Goal: Task Accomplishment & Management: Manage account settings

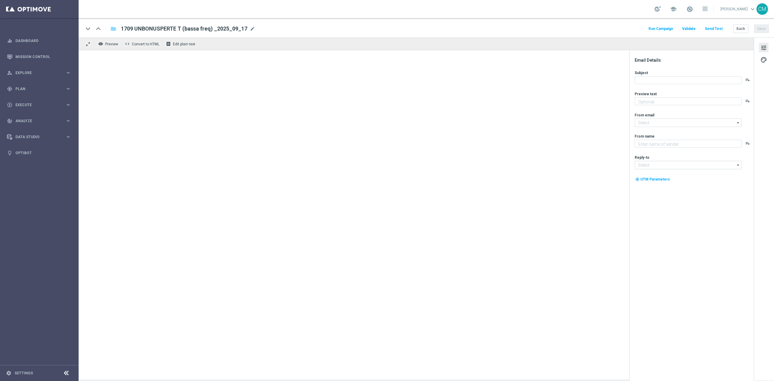
type textarea "Ti abbiamo accreditato 2€ di bonus Slot"
type input "[EMAIL_ADDRESS][DOMAIN_NAME]"
type textarea "Sisal"
type input "[EMAIL_ADDRESS][DOMAIN_NAME]"
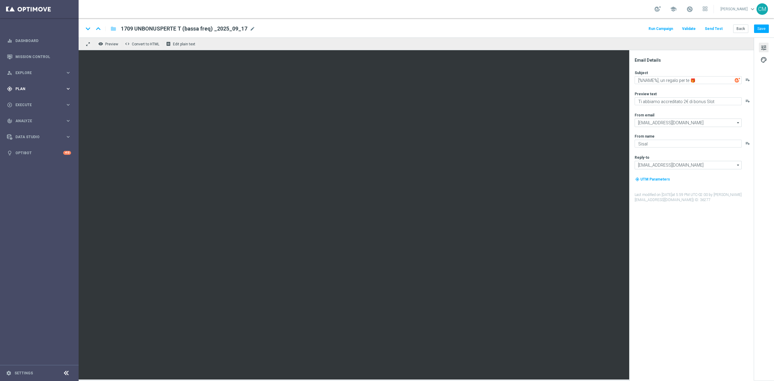
click at [37, 91] on div "gps_fixed Plan keyboard_arrow_right" at bounding box center [39, 89] width 78 height 16
click at [35, 119] on span "Templates" at bounding box center [37, 120] width 43 height 4
click at [29, 128] on link "Optimail" at bounding box center [41, 128] width 44 height 5
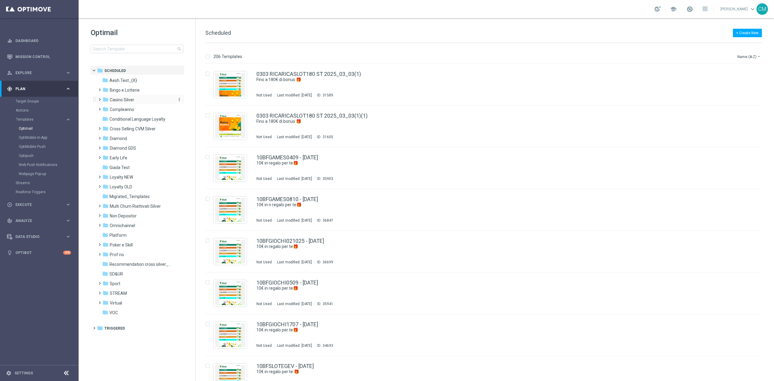
click at [135, 102] on div "folder Casino Silver" at bounding box center [137, 99] width 70 height 7
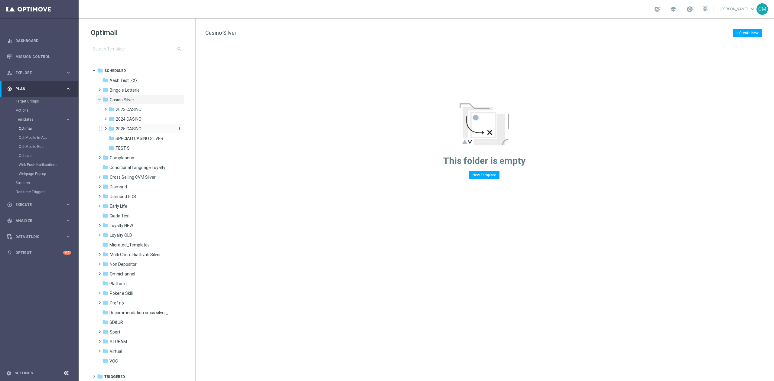
click at [126, 130] on span "2025 CASINO" at bounding box center [129, 128] width 26 height 5
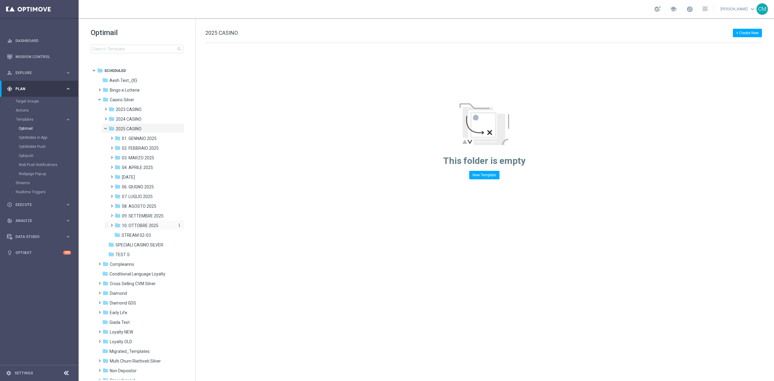
click at [147, 224] on span "10. OTTOBRE 2025" at bounding box center [140, 225] width 37 height 5
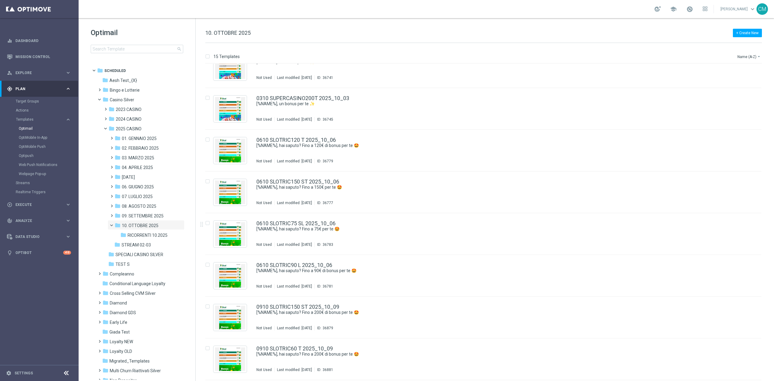
scroll to position [309, 0]
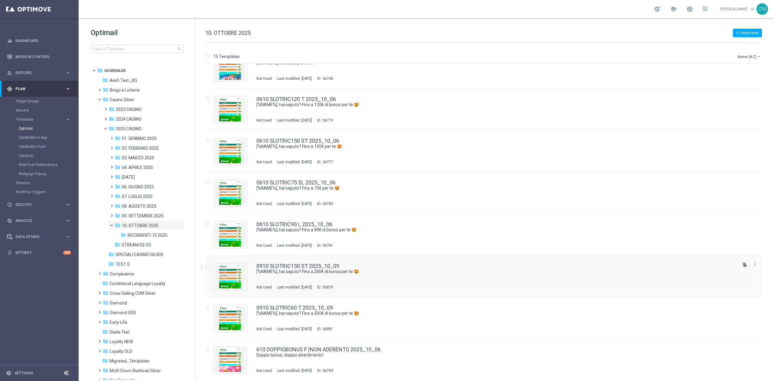
click at [400, 277] on div "0910 SLOTRIC150 ST 2025_10_09 [%NAME%], hai saputo? Fino a 200€ di bonus per te…" at bounding box center [495, 276] width 479 height 26
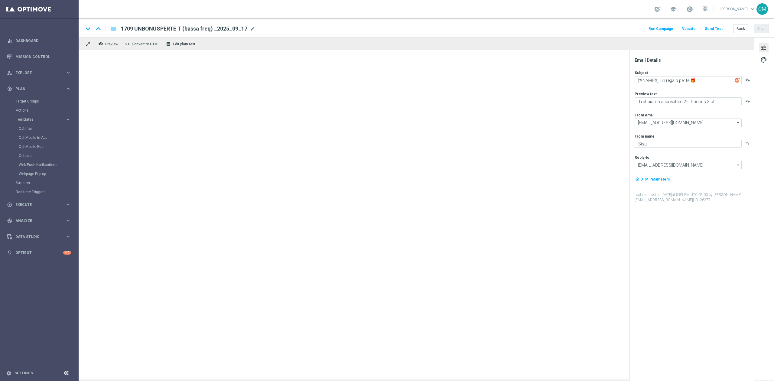
type textarea "[%NAME%], hai saputo? Fino a 200€ di bonus per te 🤩"
type textarea "Un bonus incredibile ti aspetta"
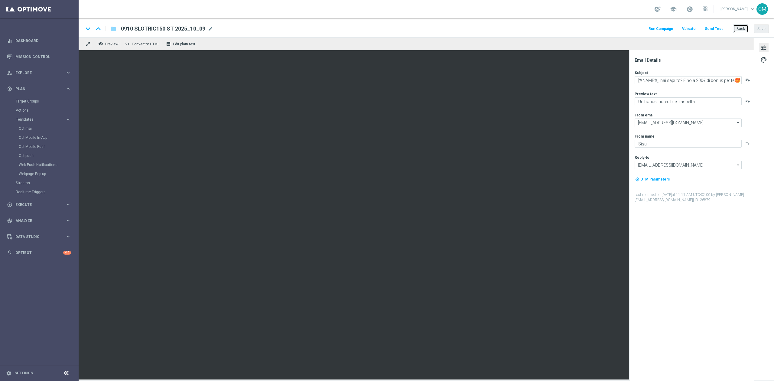
click at [739, 28] on button "Back" at bounding box center [740, 28] width 15 height 8
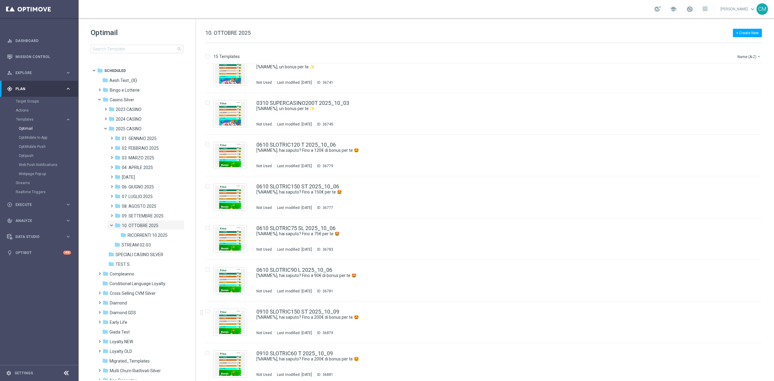
scroll to position [309, 0]
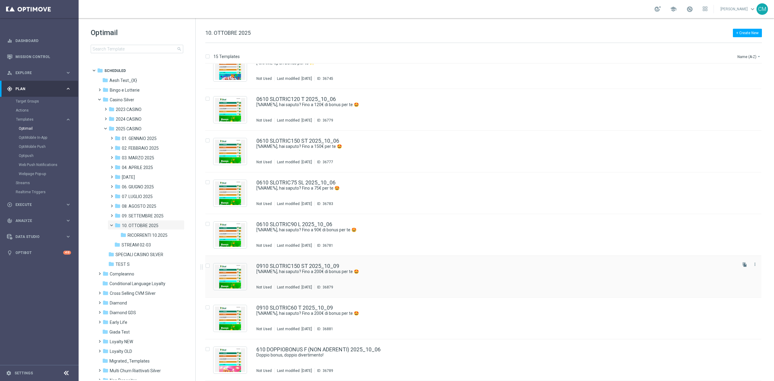
click at [388, 290] on div "0910 SLOTRIC150 ST 2025_10_09 [%NAME%], hai saputo? Fino a 200€ di bonus per te…" at bounding box center [483, 277] width 556 height 42
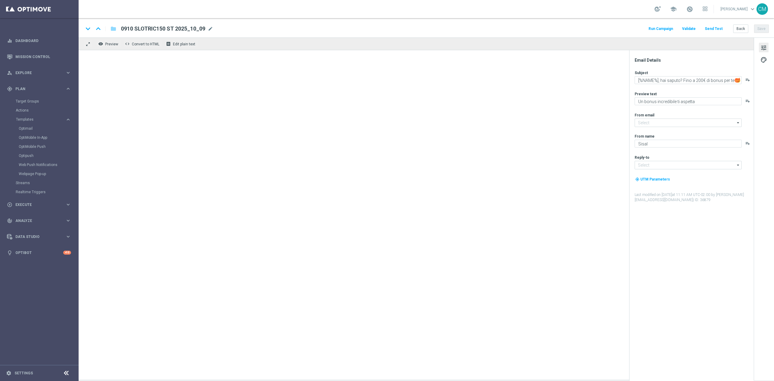
type input "[EMAIL_ADDRESS][DOMAIN_NAME]"
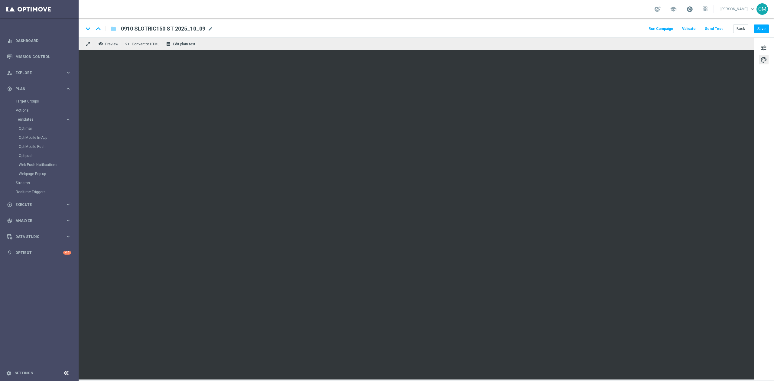
click at [690, 12] on span at bounding box center [689, 9] width 7 height 7
click at [733, 28] on button "Back" at bounding box center [740, 28] width 15 height 8
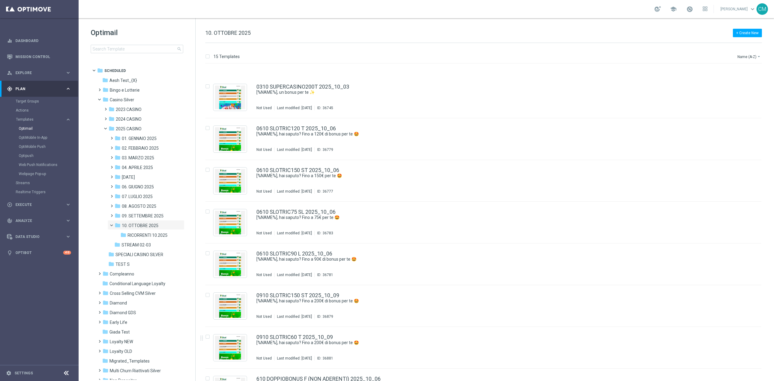
scroll to position [309, 0]
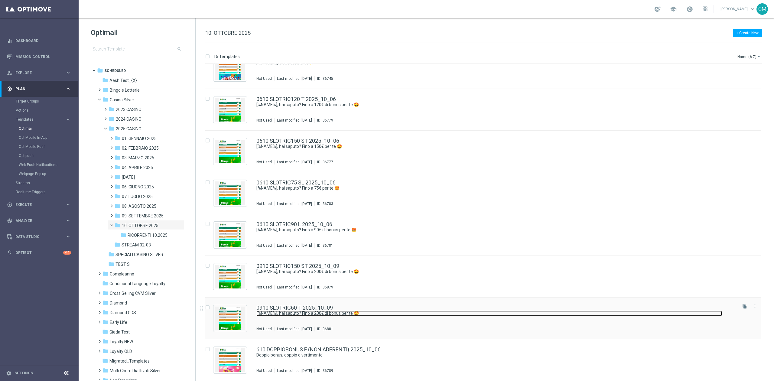
click at [360, 314] on link "[%NAME%], hai saputo? Fino a 200€ di bonus per te 🤩" at bounding box center [489, 313] width 466 height 6
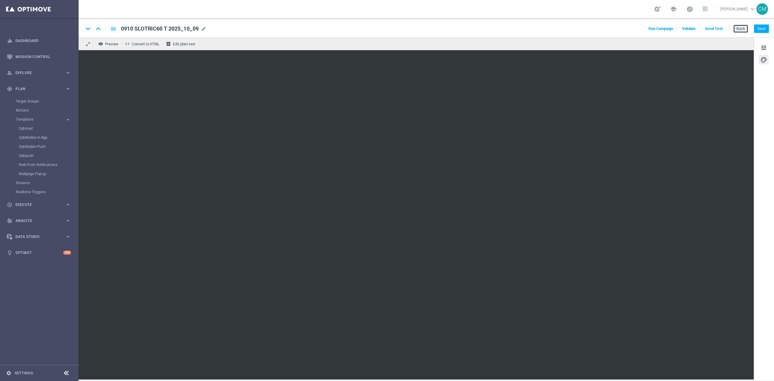
click at [745, 28] on button "Back" at bounding box center [740, 28] width 15 height 8
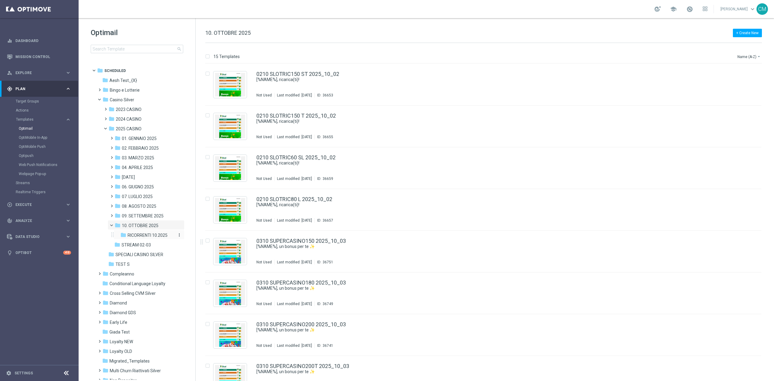
click at [150, 235] on span "RICORRENTI 10.2025" at bounding box center [148, 234] width 40 height 5
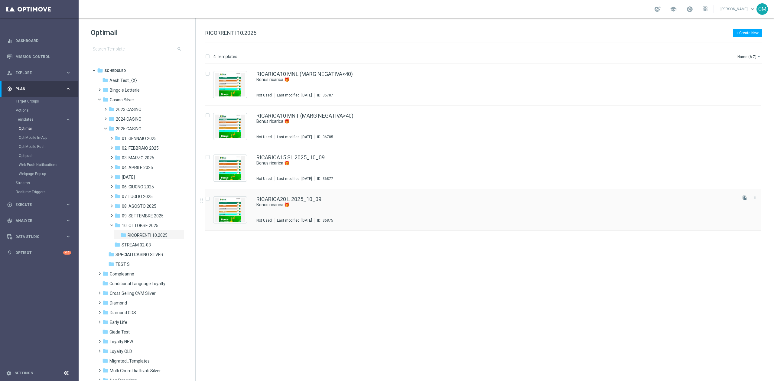
click at [350, 210] on div "RICARICA20 L 2025_10_09 Bonus ricarica 🎁 Not Used Last modified: [DATE] ID: 368…" at bounding box center [495, 210] width 479 height 26
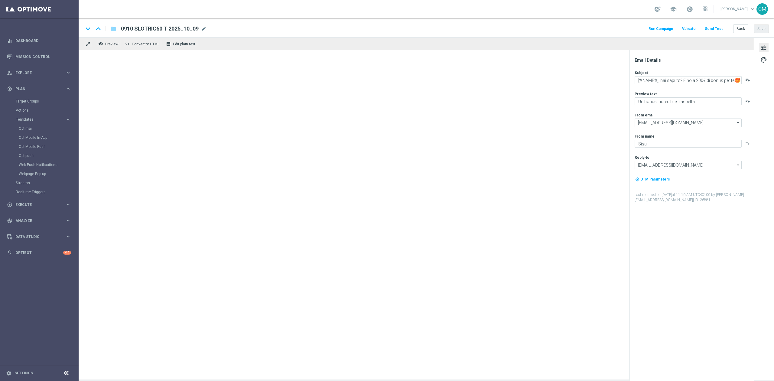
type textarea "Bonus ricarica 🎁"
type textarea "Per te fino a 40.000 Sisal point"
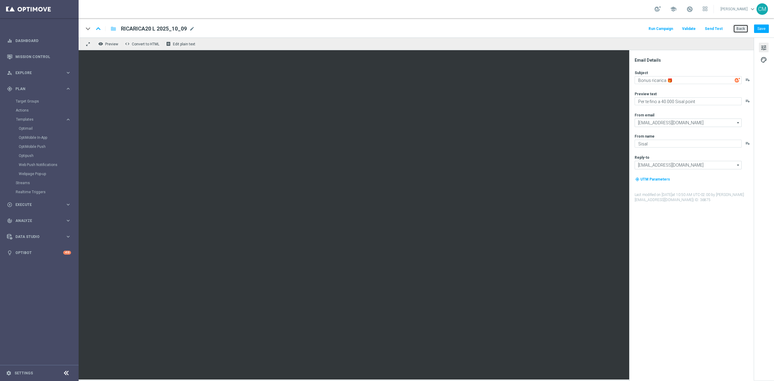
click at [744, 25] on button "Back" at bounding box center [740, 28] width 15 height 8
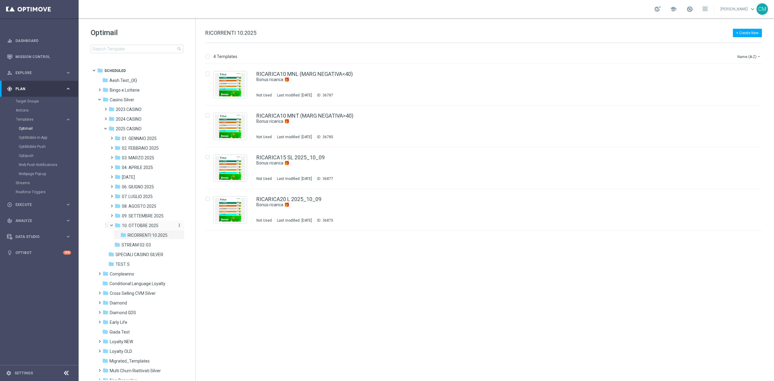
click at [158, 226] on span "10. OTTOBRE 2025" at bounding box center [140, 225] width 37 height 5
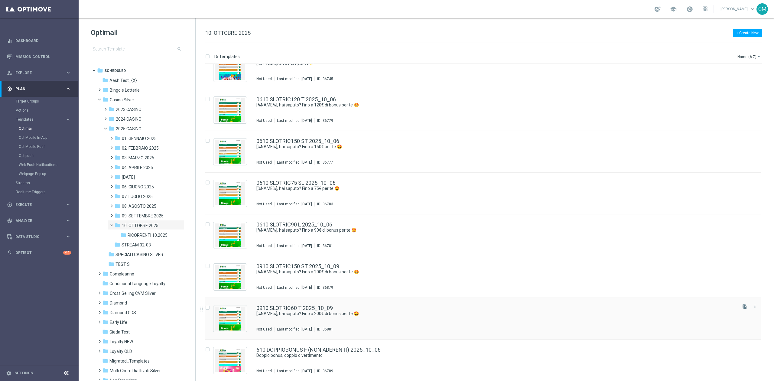
scroll to position [309, 0]
click at [356, 306] on div "0910 SLOTRIC60 T 2025_10_09" at bounding box center [495, 307] width 479 height 5
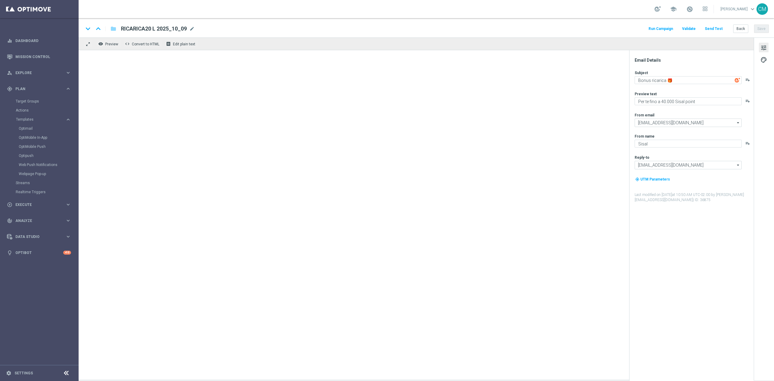
type textarea "[%NAME%], hai saputo? Fino a 200€ di bonus per te 🤩"
type textarea "Un bonus incredibile ti aspetta"
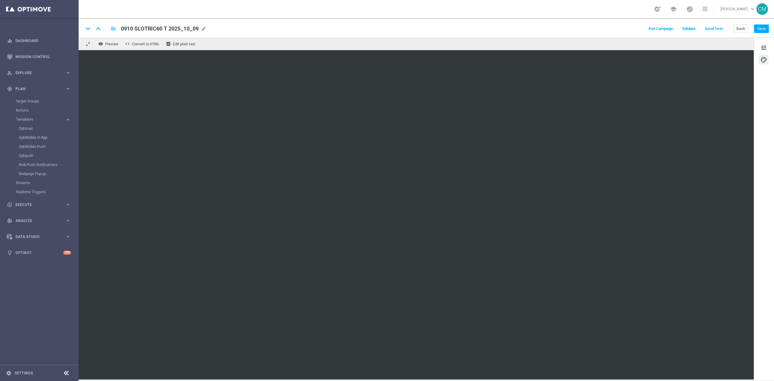
click at [744, 22] on div "keyboard_arrow_down keyboard_arrow_up folder 0910 SLOTRIC60 T 2025_10_09 0910 S…" at bounding box center [426, 27] width 695 height 19
click at [744, 28] on button "Back" at bounding box center [740, 28] width 15 height 8
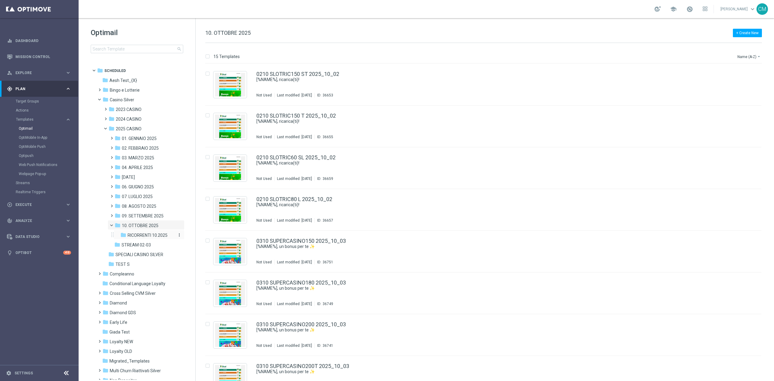
click at [131, 235] on span "RICORRENTI 10.2025" at bounding box center [148, 234] width 40 height 5
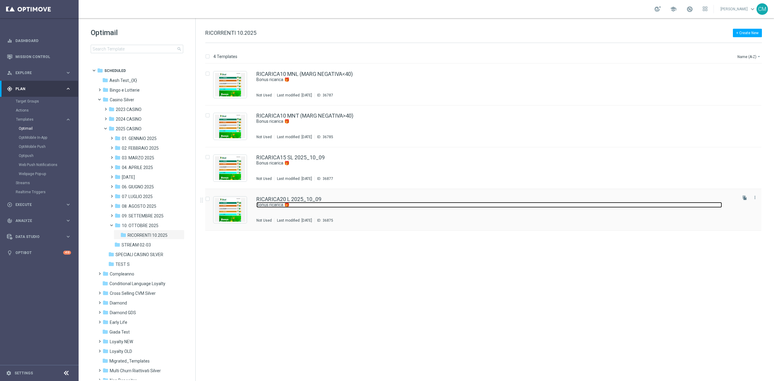
click at [337, 207] on link "Bonus ricarica 🎁" at bounding box center [489, 205] width 466 height 6
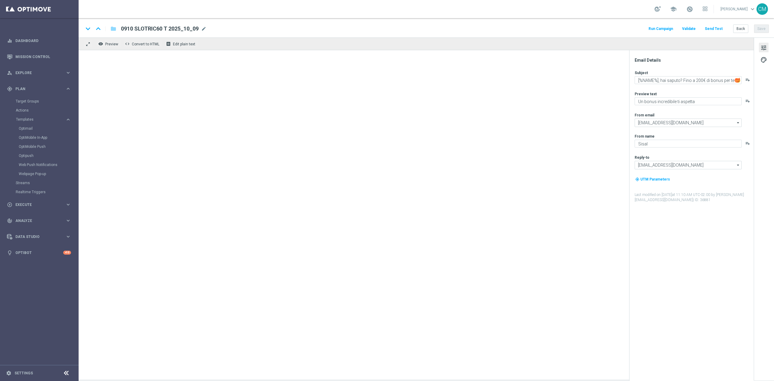
type textarea "Bonus ricarica 🎁"
type textarea "Per te fino a 40.000 Sisal point"
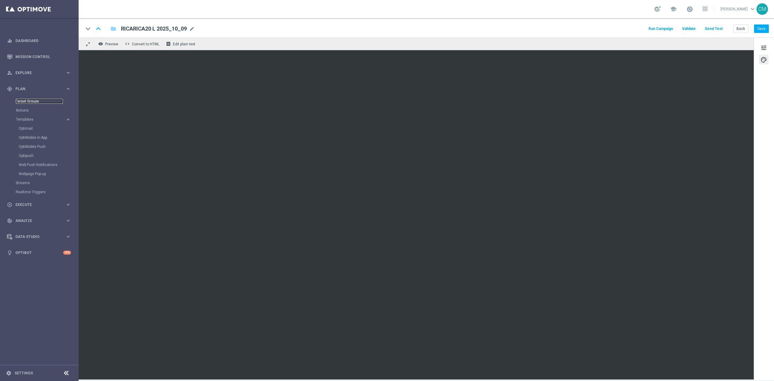
click at [22, 102] on link "Target Groups" at bounding box center [39, 101] width 47 height 5
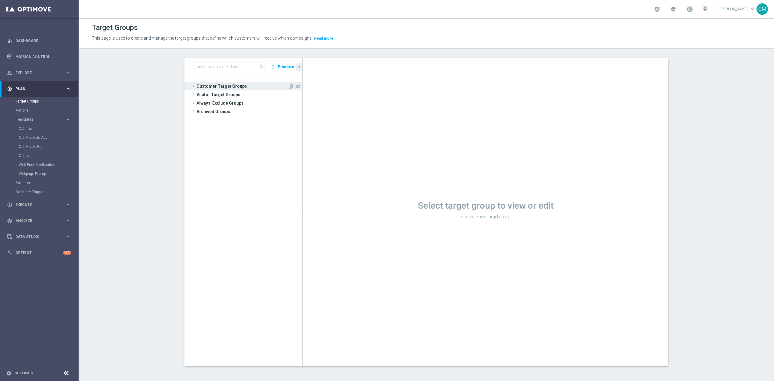
click at [207, 85] on span "Customer Target Groups" at bounding box center [242, 86] width 91 height 8
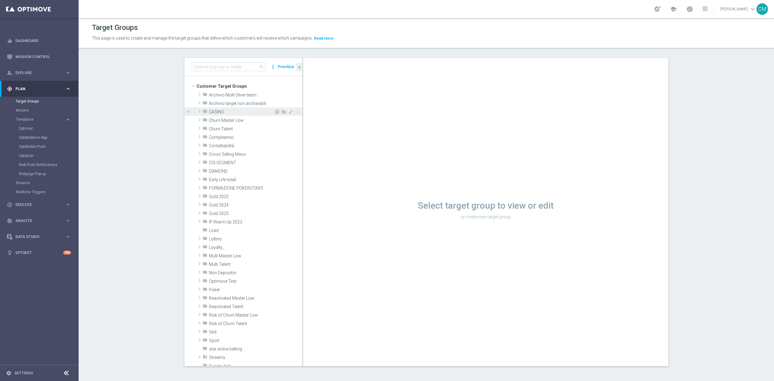
click at [216, 112] on span "CASINO" at bounding box center [241, 111] width 65 height 5
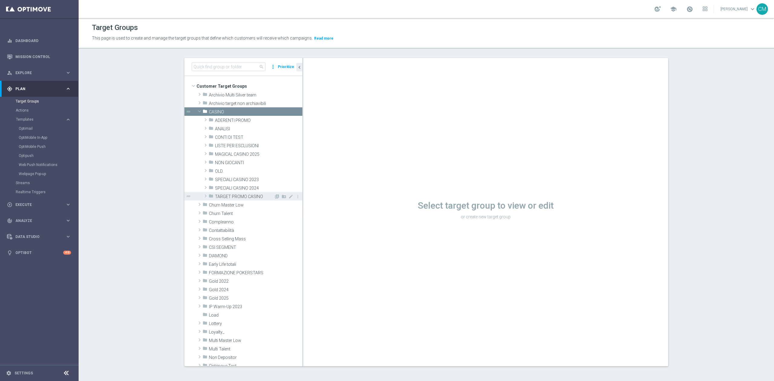
click at [242, 195] on span "TARGET PROMO CASINO" at bounding box center [244, 196] width 59 height 5
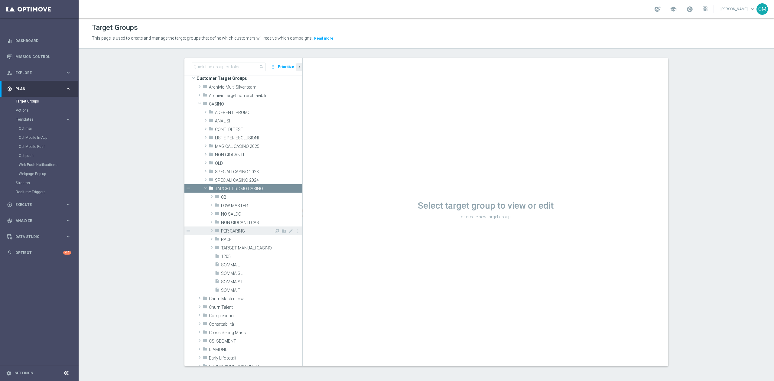
scroll to position [9, 0]
click at [232, 213] on span "NO SALDO" at bounding box center [247, 213] width 53 height 5
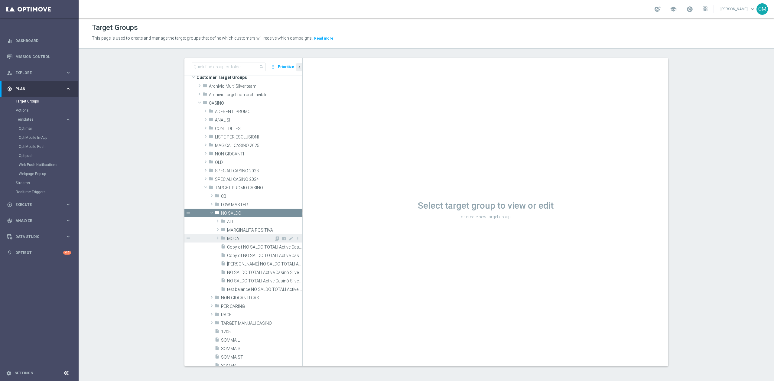
click at [243, 237] on span "MODA" at bounding box center [250, 238] width 47 height 5
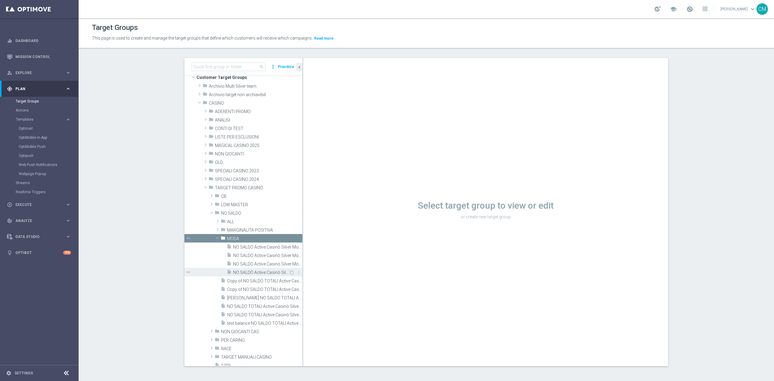
click at [251, 271] on span "NO SALDO Active Casinò Silver Moda 30-59,99" at bounding box center [261, 272] width 56 height 5
click at [249, 249] on span "NO SALDO Active Casinò Silver Moda >60" at bounding box center [261, 247] width 56 height 5
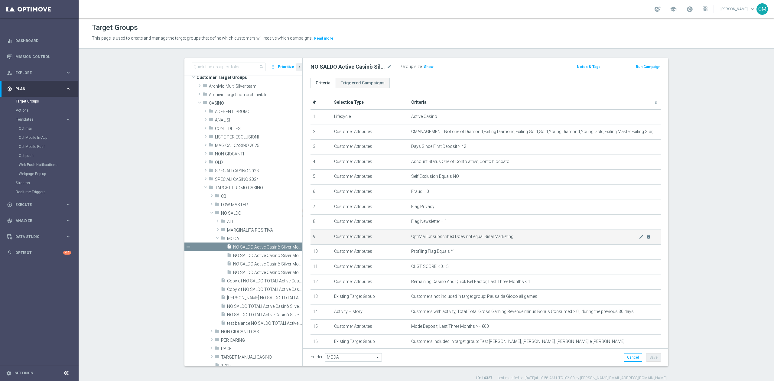
scroll to position [89, 0]
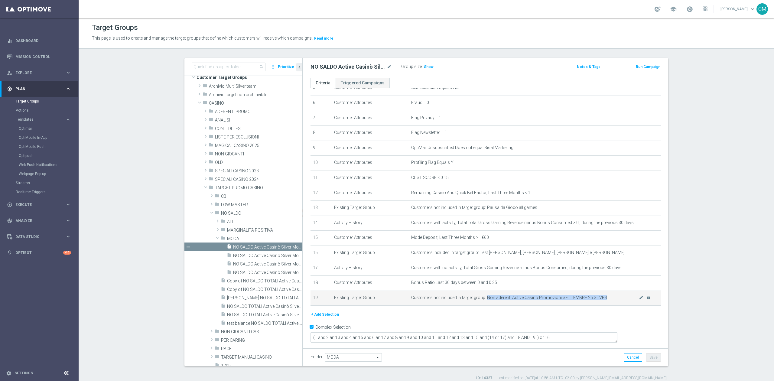
drag, startPoint x: 617, startPoint y: 305, endPoint x: 486, endPoint y: 307, distance: 131.8
click at [486, 306] on td "Customers not included in target group: Non aderenti Active Casinò Promozioni […" at bounding box center [535, 298] width 252 height 15
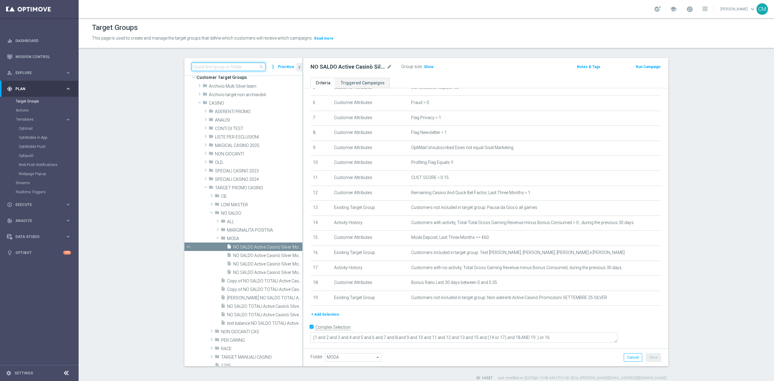
click at [244, 66] on input at bounding box center [229, 67] width 74 height 8
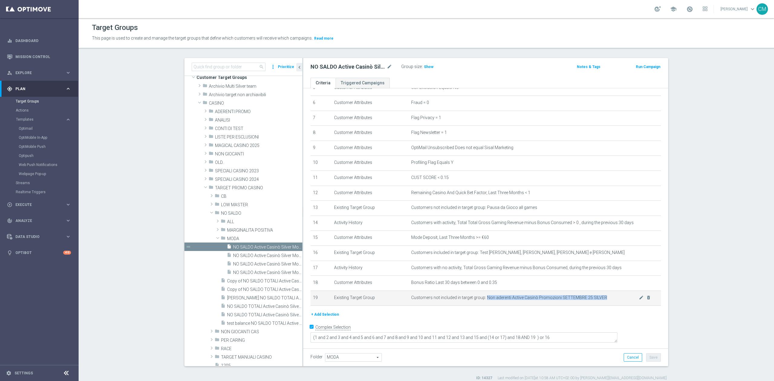
drag, startPoint x: 603, startPoint y: 305, endPoint x: 480, endPoint y: 304, distance: 122.1
click at [480, 300] on span "Customers not included in target group: Non aderenti Active Casinò Promozioni S…" at bounding box center [525, 297] width 228 height 5
copy span "Non aderenti Active Casinò Promozioni SETTEMBRE 25 SILVER"
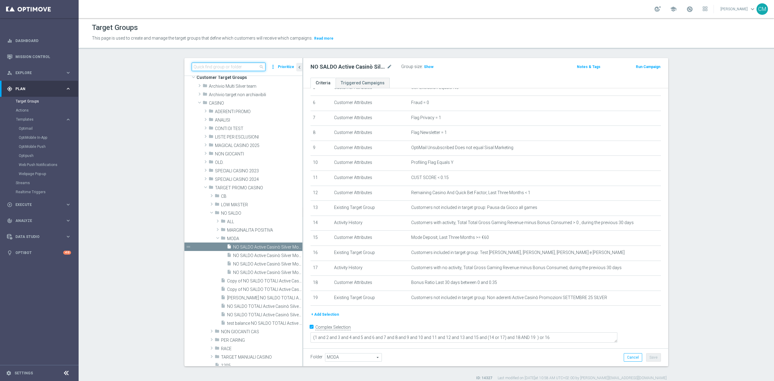
click at [248, 66] on input at bounding box center [229, 67] width 74 height 8
paste input "Non aderenti Active Casinò Promozioni SETTEMBRE 25 SILVER"
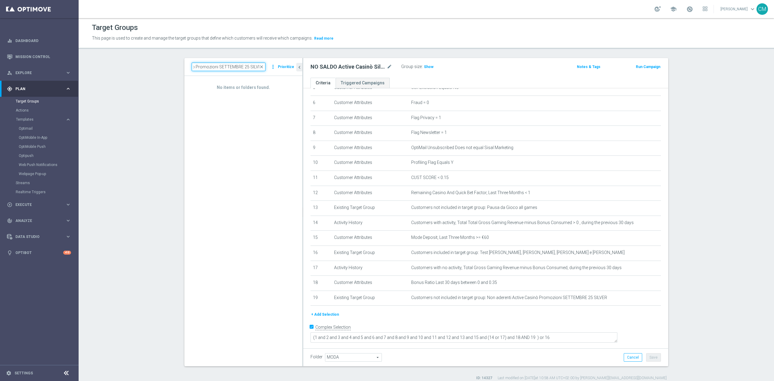
type input "Non aderenti Active Casinò Promozioni SETTEMBRE 25 SILVER"
click at [273, 97] on div "No items or folders found." at bounding box center [243, 221] width 118 height 290
click at [261, 67] on span "close" at bounding box center [261, 66] width 5 height 5
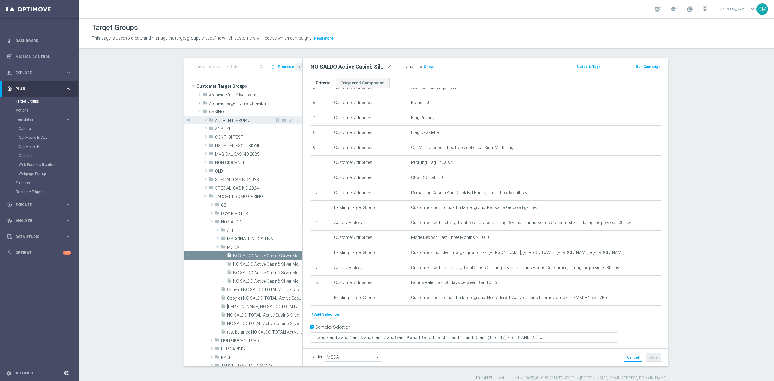
click at [226, 116] on div "folder ADERENTI PROMO" at bounding box center [241, 120] width 65 height 8
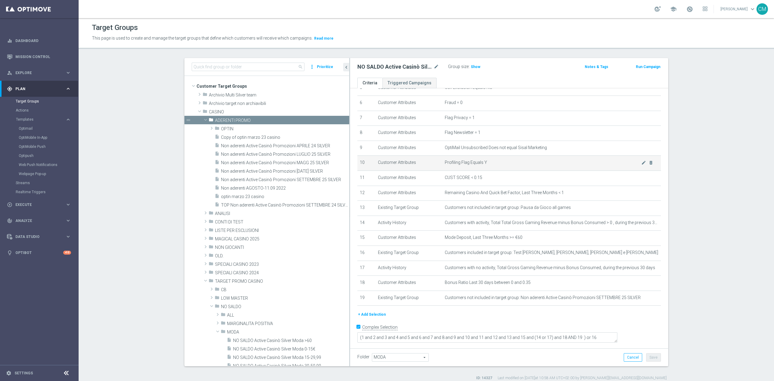
drag, startPoint x: 299, startPoint y: 155, endPoint x: 431, endPoint y: 164, distance: 131.5
click at [431, 164] on as-split "search more_vert Prioritize Customer Target Groups library_add create_new_folder" at bounding box center [426, 212] width 484 height 308
click at [301, 180] on span "Non aderenti Active Casinò Promozioni SETTEMBRE 25 SILVER" at bounding box center [278, 179] width 115 height 5
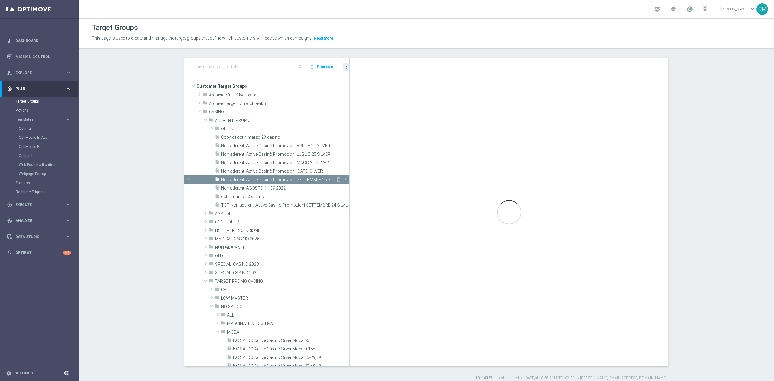
type textarea "(1 AND 2 AND 3 AND 4 AND 5 AND 6 AND 7 AND 8 AND 9 AND 10 AND 11 AND 13 AND 14 …"
type input "ADERENTI PROMO"
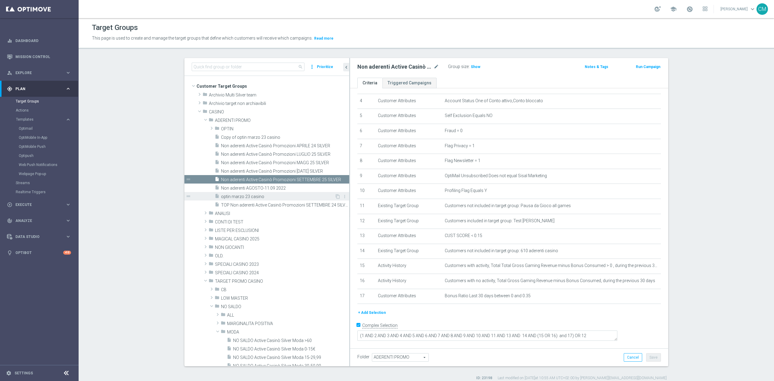
scroll to position [58, 0]
click at [336, 179] on icon "content_copy" at bounding box center [338, 179] width 5 height 5
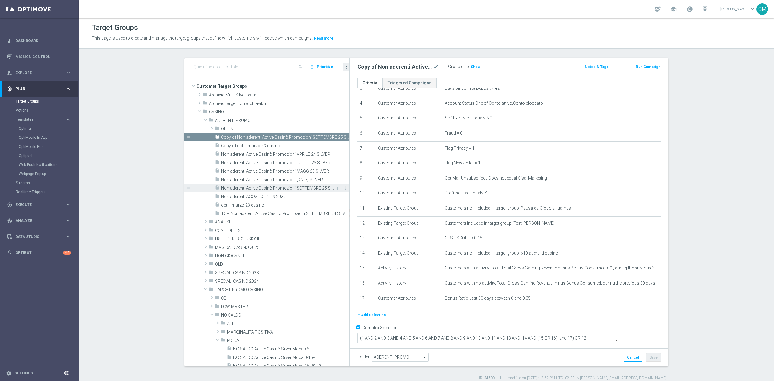
click at [293, 189] on span "Non aderenti Active Casinò Promozioni SETTEMBRE 25 SILVER" at bounding box center [278, 188] width 115 height 5
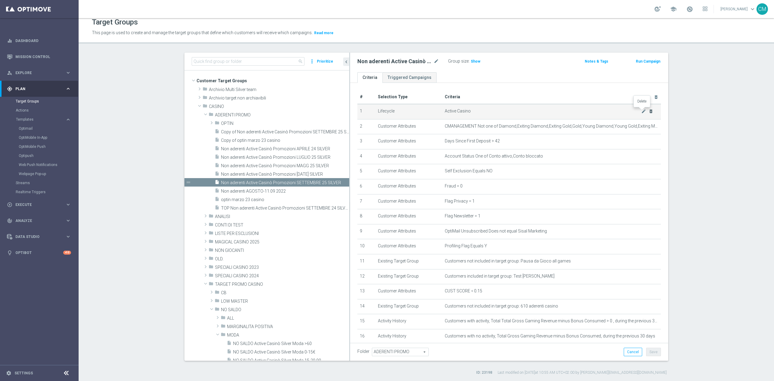
click at [648, 112] on icon "delete_forever" at bounding box center [650, 111] width 5 height 5
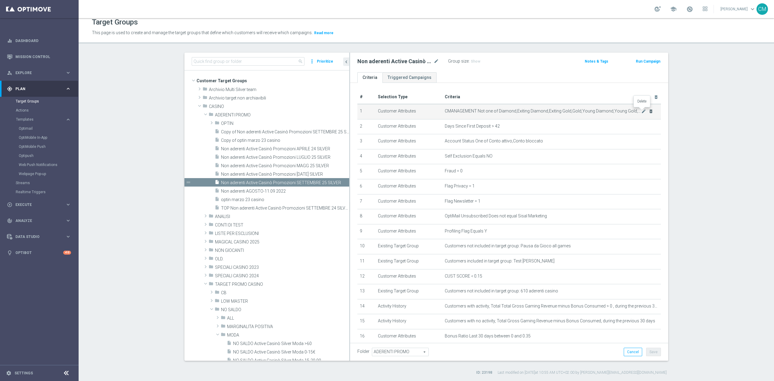
click at [648, 112] on icon "delete_forever" at bounding box center [650, 111] width 5 height 5
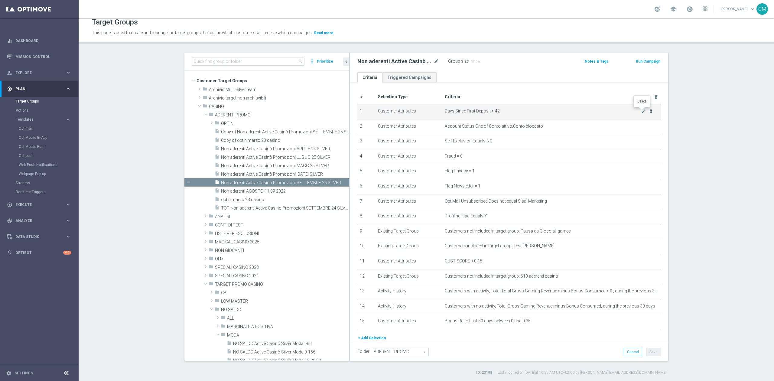
click at [648, 112] on icon "delete_forever" at bounding box center [650, 111] width 5 height 5
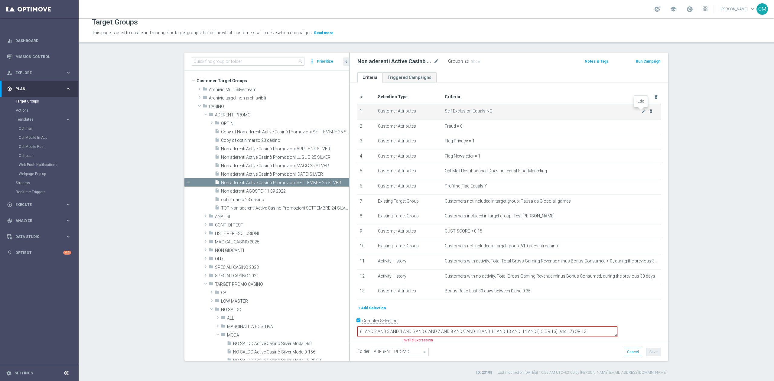
click at [642, 112] on icon "mode_edit" at bounding box center [643, 111] width 5 height 5
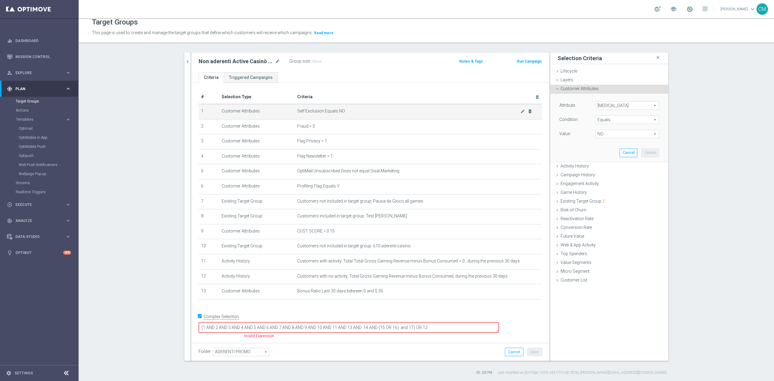
click at [642, 112] on as-split "search more_vert Prioritize Customer Target Groups library_add create_new_folder" at bounding box center [426, 207] width 484 height 308
click at [528, 113] on icon "delete_forever" at bounding box center [530, 111] width 5 height 5
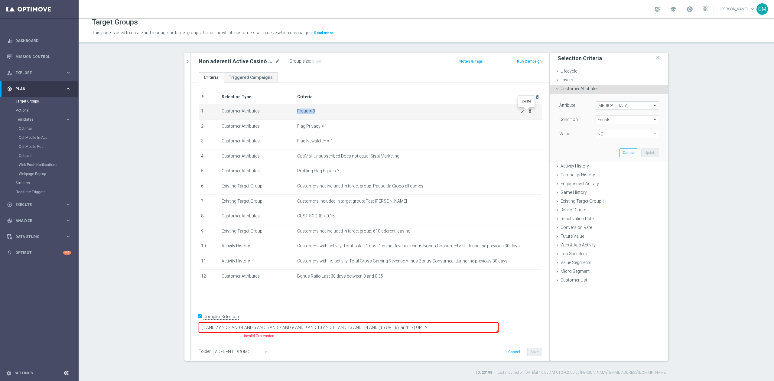
click at [528, 113] on icon "delete_forever" at bounding box center [530, 111] width 5 height 5
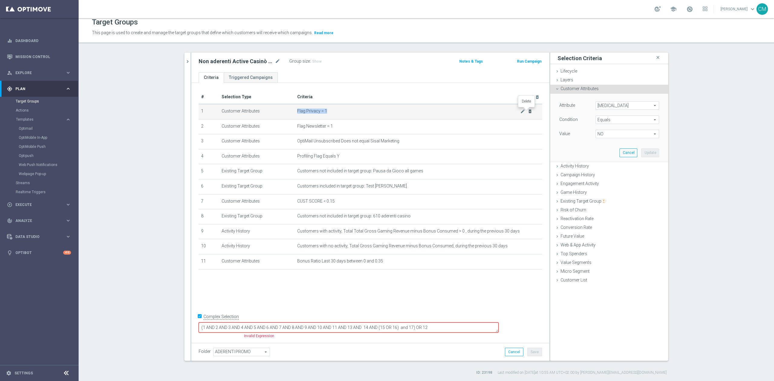
click at [528, 113] on icon "delete_forever" at bounding box center [530, 111] width 5 height 5
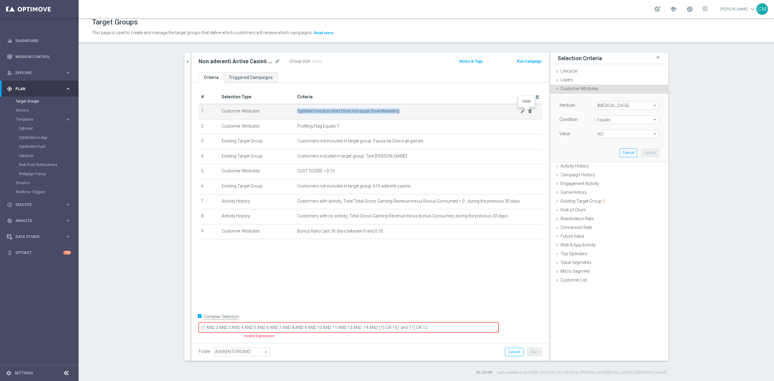
click at [528, 113] on icon "delete_forever" at bounding box center [530, 111] width 5 height 5
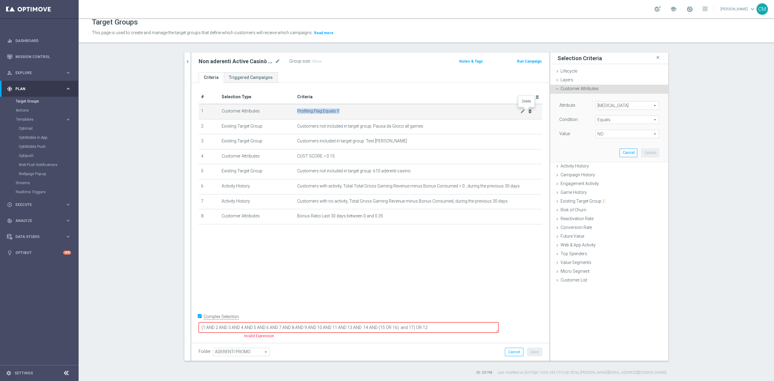
click at [528, 113] on icon "delete_forever" at bounding box center [530, 111] width 5 height 5
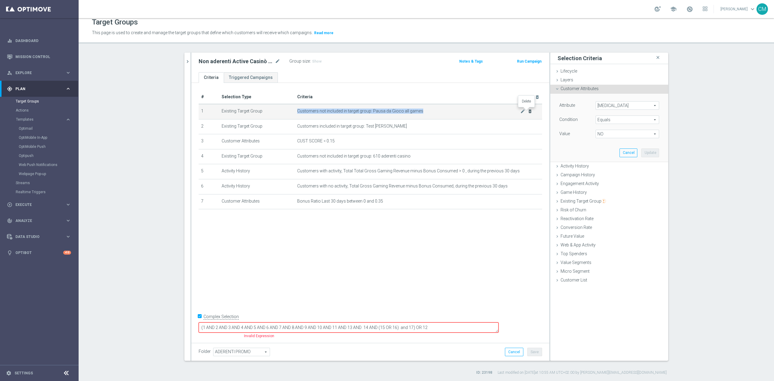
click at [528, 113] on icon "delete_forever" at bounding box center [530, 111] width 5 height 5
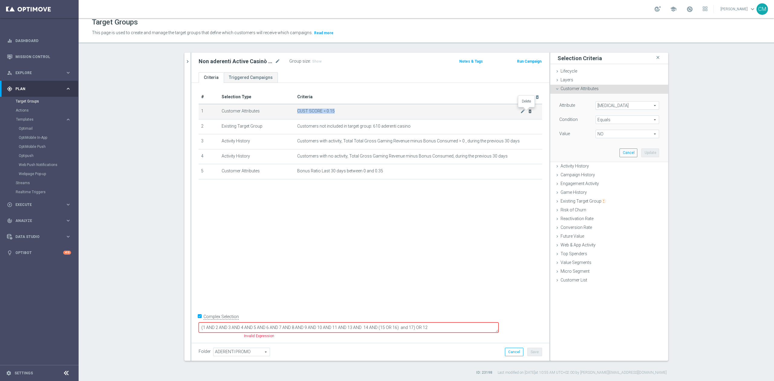
click at [528, 113] on icon "delete_forever" at bounding box center [530, 111] width 5 height 5
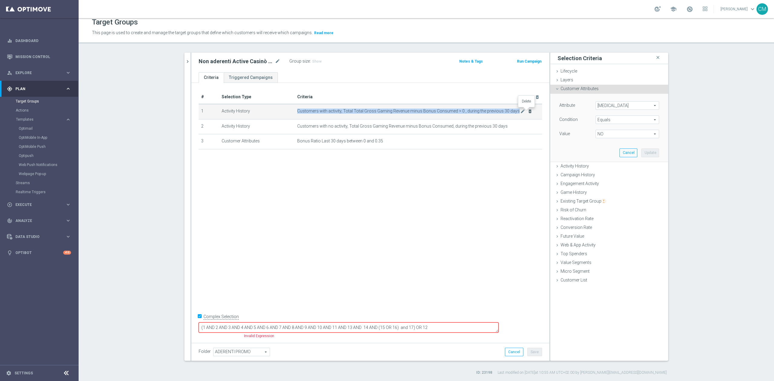
click at [528, 113] on icon "delete_forever" at bounding box center [530, 111] width 5 height 5
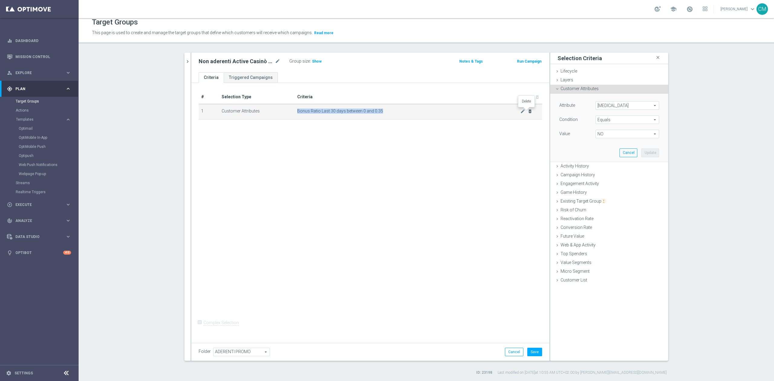
click at [528, 113] on icon "delete_forever" at bounding box center [530, 111] width 5 height 5
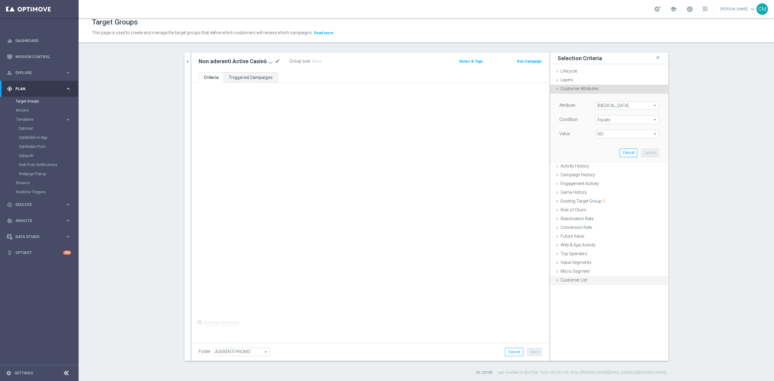
click at [580, 276] on div "Customer List done" at bounding box center [609, 280] width 118 height 9
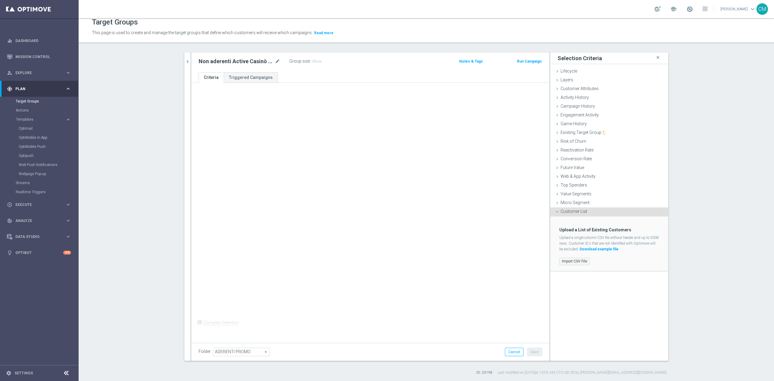
click at [573, 260] on label "Import CSV File" at bounding box center [574, 262] width 31 height 8
click at [0, 0] on input "Import CSV File" at bounding box center [0, 0] width 0 height 0
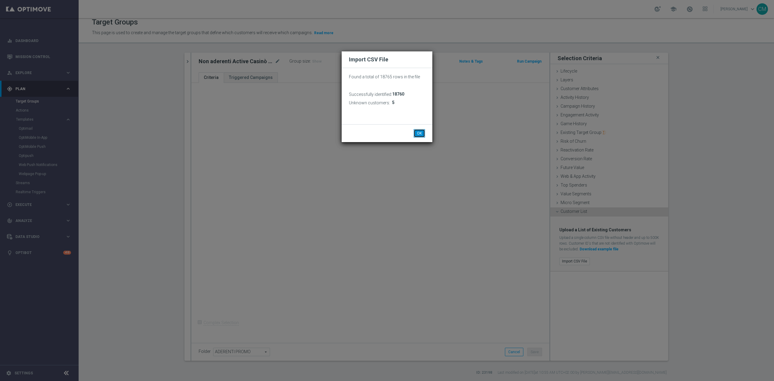
click at [421, 131] on button "OK" at bounding box center [419, 133] width 11 height 8
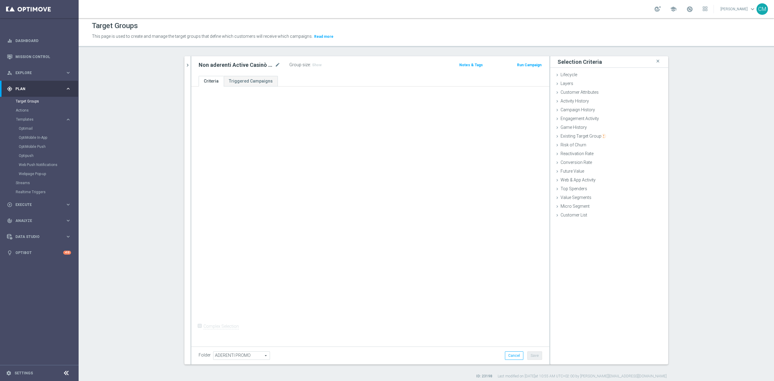
scroll to position [2, 0]
click at [571, 214] on span "Customer List" at bounding box center [573, 215] width 27 height 5
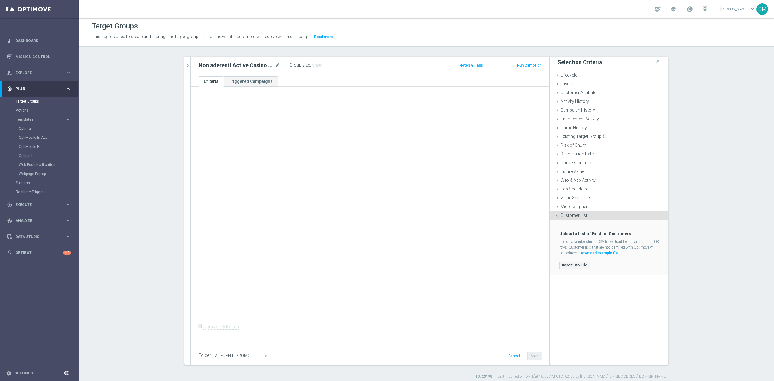
click at [576, 264] on label "Import CSV File" at bounding box center [574, 266] width 31 height 8
click at [0, 0] on input "Import CSV File" at bounding box center [0, 0] width 0 height 0
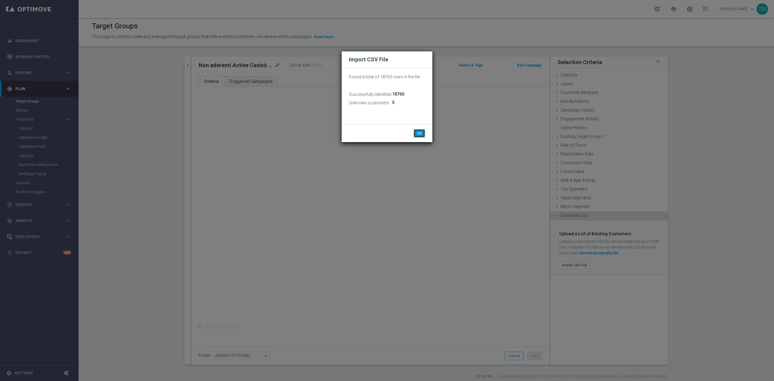
click at [420, 130] on button "OK" at bounding box center [419, 133] width 11 height 8
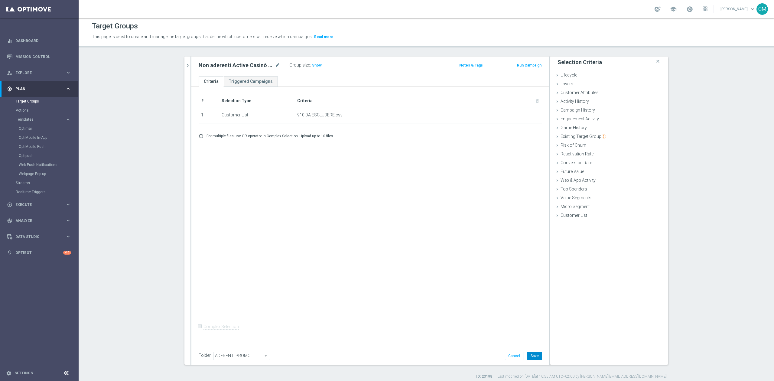
click at [535, 352] on button "Save" at bounding box center [534, 356] width 15 height 8
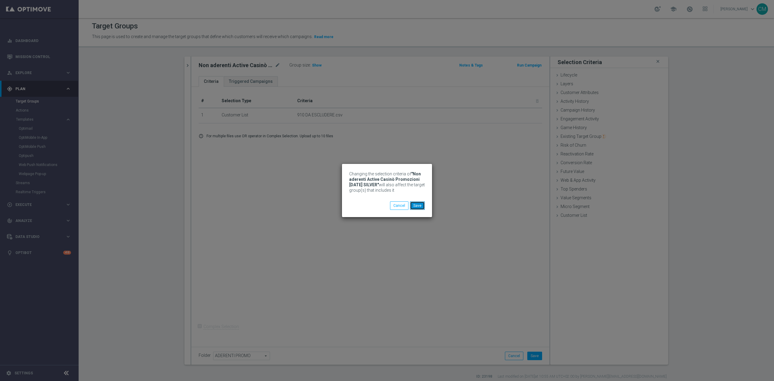
click at [414, 205] on button "Save" at bounding box center [417, 205] width 15 height 8
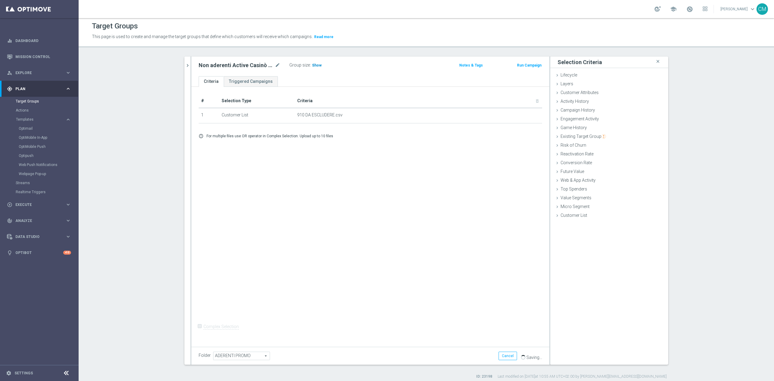
click at [313, 67] on span "Show" at bounding box center [317, 65] width 10 height 4
click at [275, 67] on icon "mode_edit" at bounding box center [277, 65] width 5 height 7
click at [248, 72] on div "Non aderenti Active Casinò Promozioni [DATE] SILVER Group size : 18,760 Notes &…" at bounding box center [370, 67] width 358 height 20
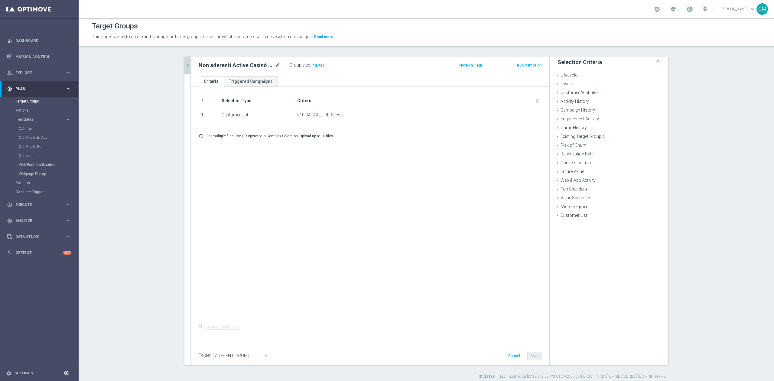
click at [185, 65] on icon "chevron_right" at bounding box center [188, 66] width 6 height 6
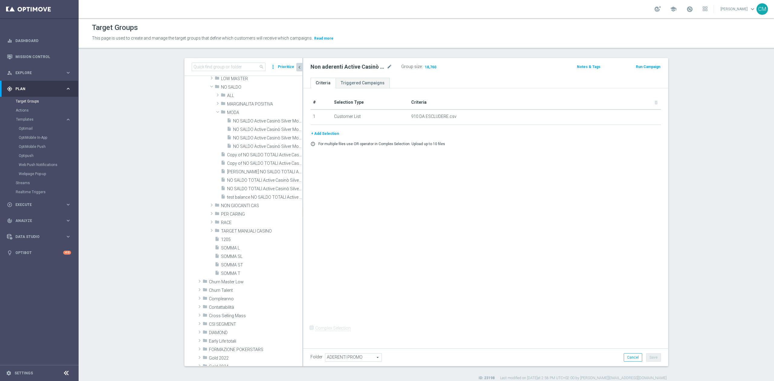
scroll to position [220, 0]
click at [248, 120] on span "NO SALDO Active Casinò Silver Moda >60" at bounding box center [261, 120] width 56 height 5
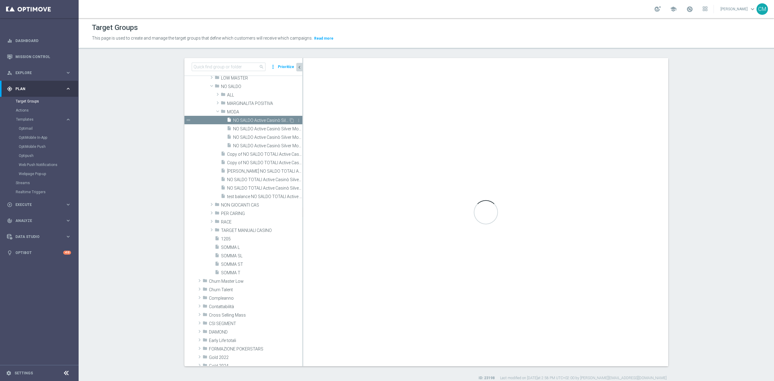
checkbox input "true"
type input "MODA"
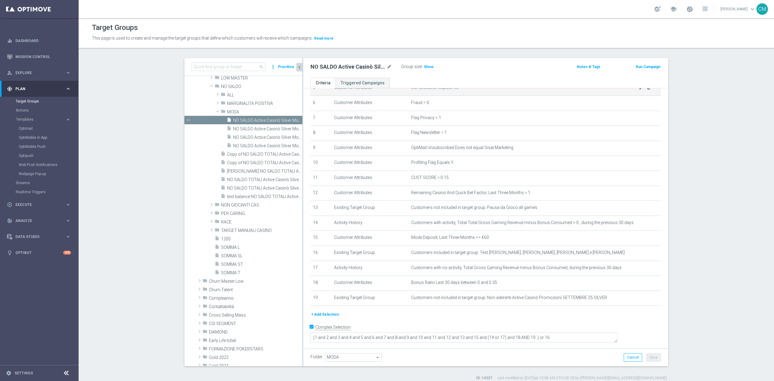
scroll to position [5, 0]
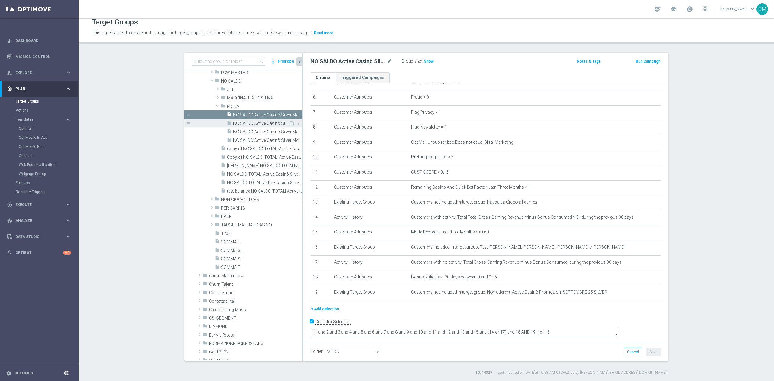
click at [242, 123] on span "NO SALDO Active Casinò Silver Moda 0-15€" at bounding box center [261, 123] width 56 height 5
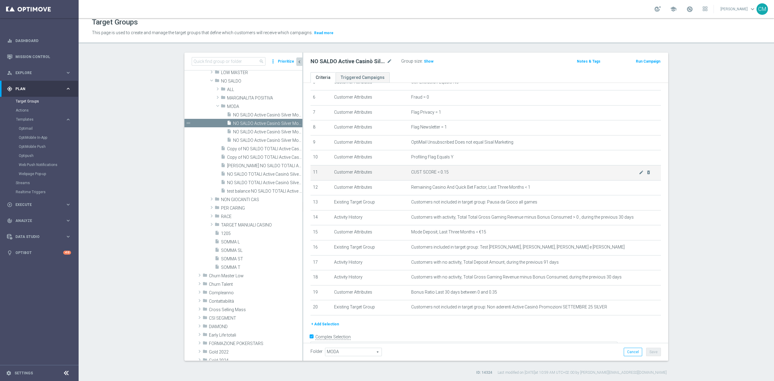
scroll to position [104, 0]
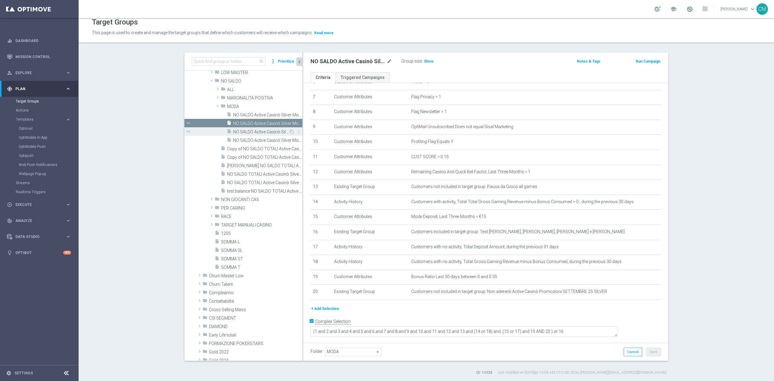
click at [254, 131] on span "NO SALDO Active Casinò Silver Moda 15-29,99" at bounding box center [261, 131] width 56 height 5
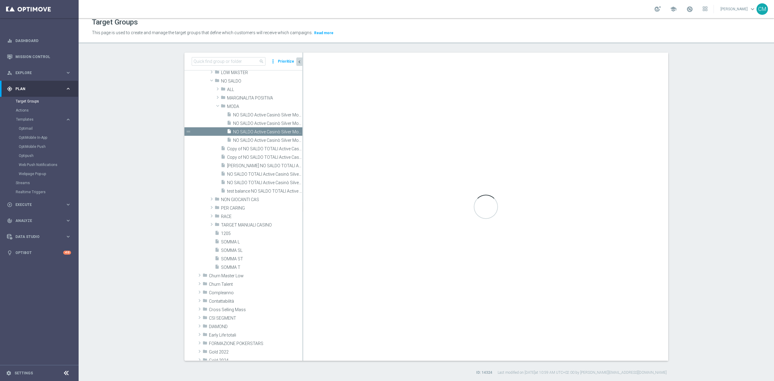
scroll to position [89, 0]
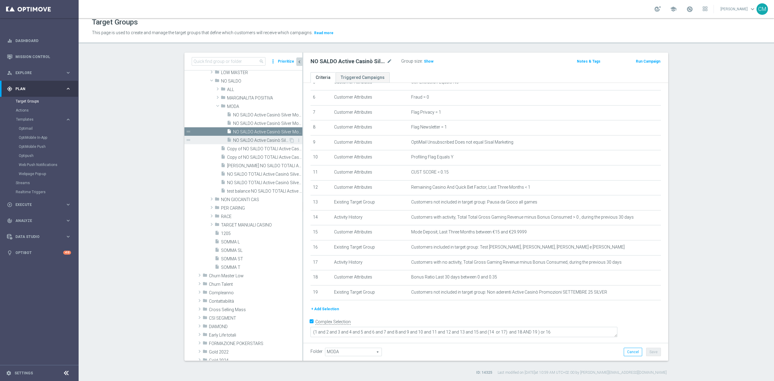
click at [246, 137] on div "insert_drive_file NO SALDO Active Casinò Silver Moda 30-59,99" at bounding box center [258, 140] width 62 height 8
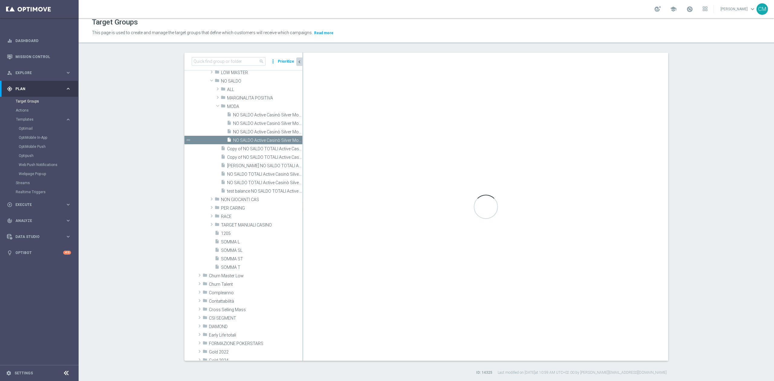
type textarea "(1 and 2 and 3 and 4 and 5 and 6 and 7 and 8 and 9 and 10 and 11 and 12 and 13 …"
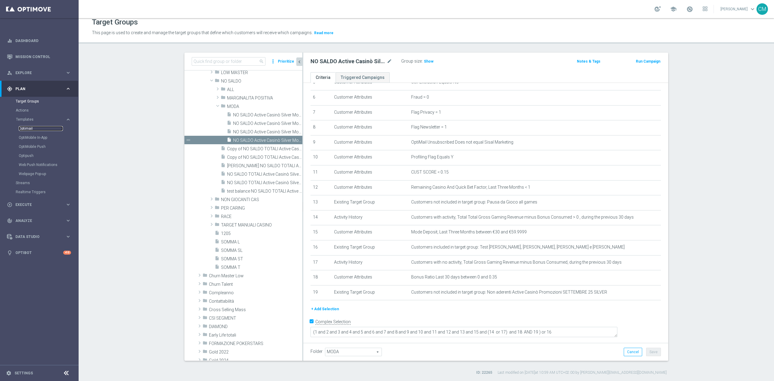
click at [27, 131] on link "Optimail" at bounding box center [41, 128] width 44 height 5
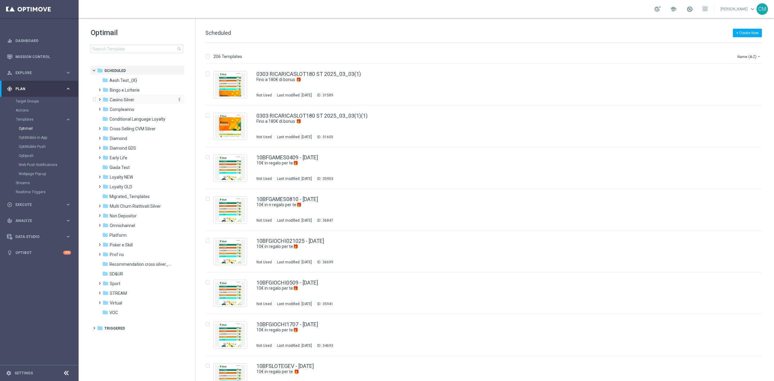
click at [114, 101] on span "Casino Silver" at bounding box center [122, 99] width 24 height 5
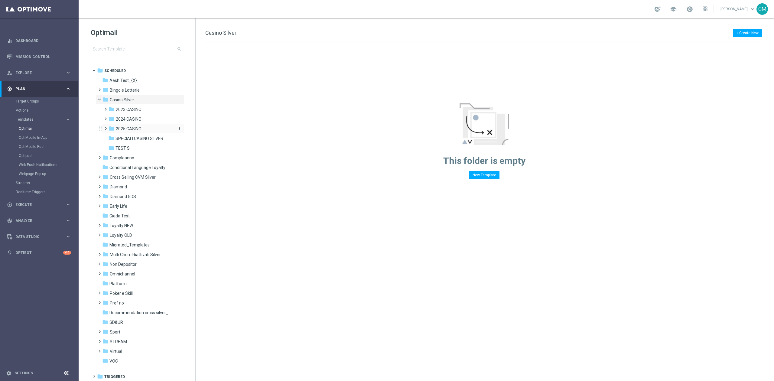
click at [120, 130] on span "2025 CASINO" at bounding box center [129, 128] width 26 height 5
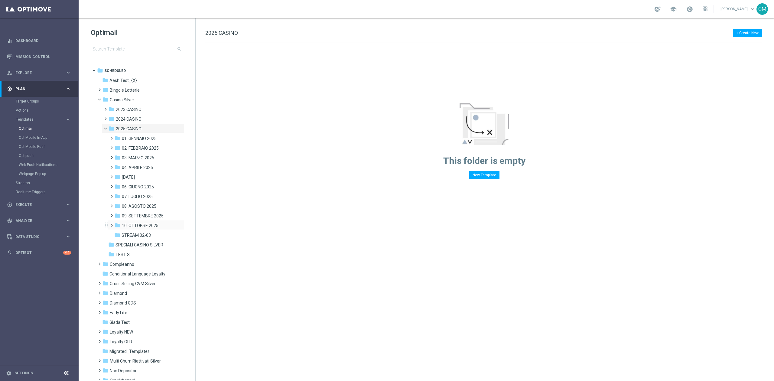
click at [138, 222] on div "folder 10. OTTOBRE 2025 more_vert" at bounding box center [146, 225] width 77 height 10
click at [138, 226] on span "10. OTTOBRE 2025" at bounding box center [140, 225] width 37 height 5
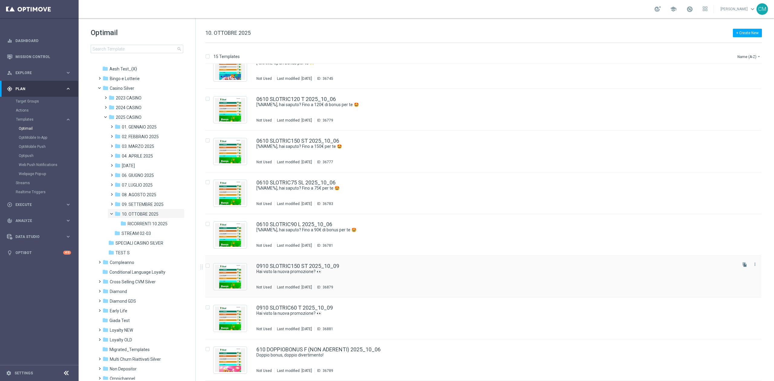
scroll to position [307, 0]
click at [379, 281] on div "0910 SLOTRIC150 ST 2025_10_09 Hai visto la nuova promozione? 👀 Not Used Last mo…" at bounding box center [495, 278] width 479 height 26
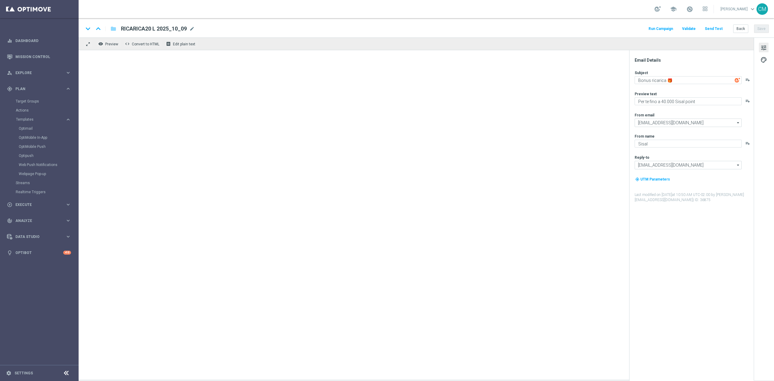
type textarea "Hai visto la nuova promozione? 👀"
type textarea "Un bonus incredibile ti aspetta"
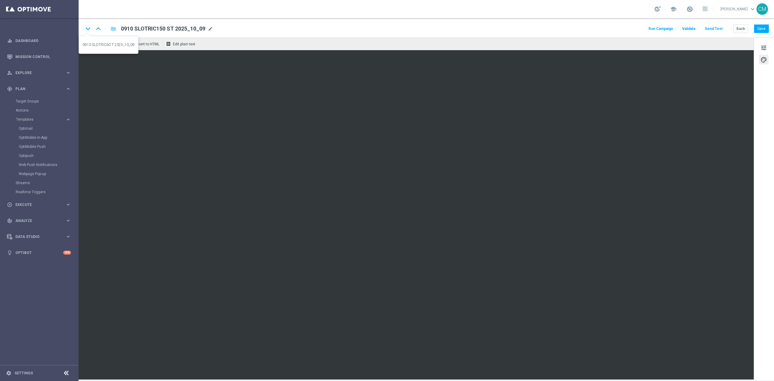
click at [88, 29] on icon "keyboard_arrow_down" at bounding box center [87, 28] width 9 height 9
click at [691, 6] on span at bounding box center [689, 9] width 7 height 7
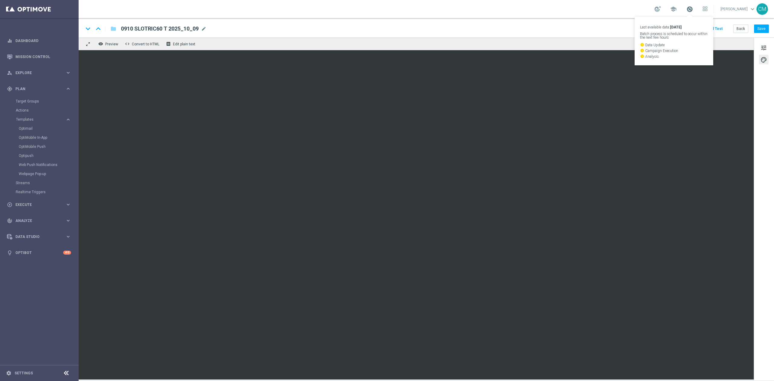
click at [691, 6] on span at bounding box center [689, 9] width 7 height 7
click at [27, 98] on div "Target Groups" at bounding box center [47, 101] width 62 height 9
click at [28, 99] on link "Target Groups" at bounding box center [39, 101] width 47 height 5
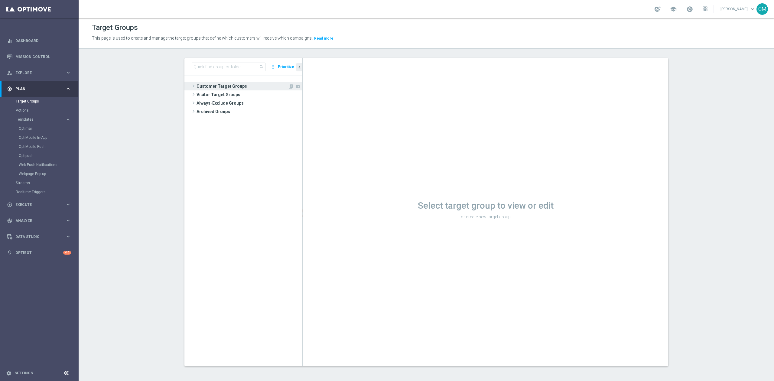
click at [235, 85] on span "Customer Target Groups" at bounding box center [242, 86] width 91 height 8
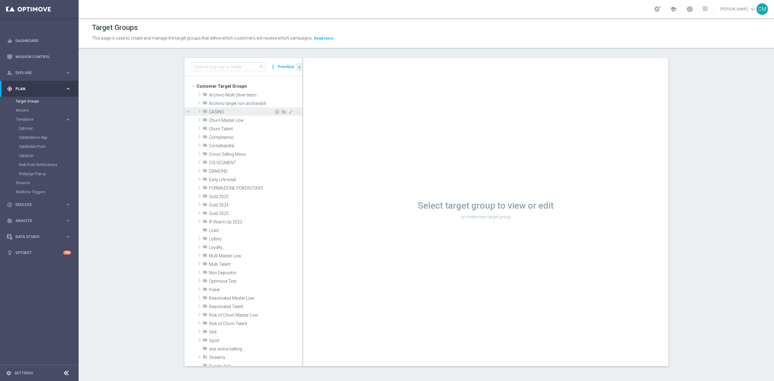
click at [216, 110] on span "CASINO" at bounding box center [241, 111] width 65 height 5
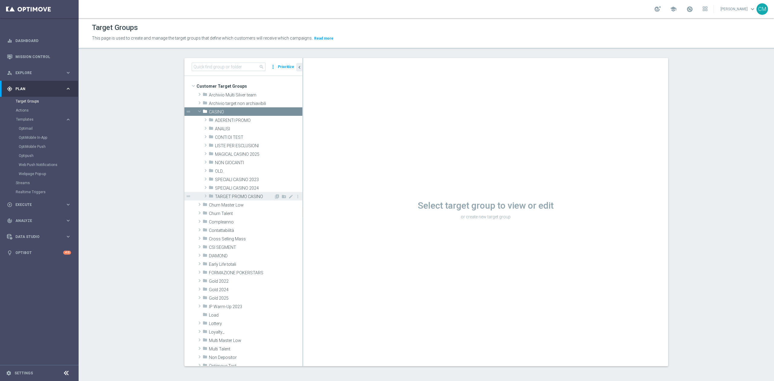
click at [235, 195] on span "TARGET PROMO CASINO" at bounding box center [244, 196] width 59 height 5
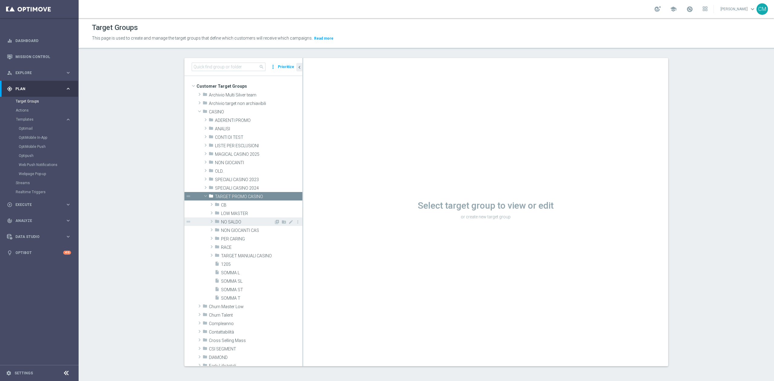
click at [232, 222] on span "NO SALDO" at bounding box center [247, 221] width 53 height 5
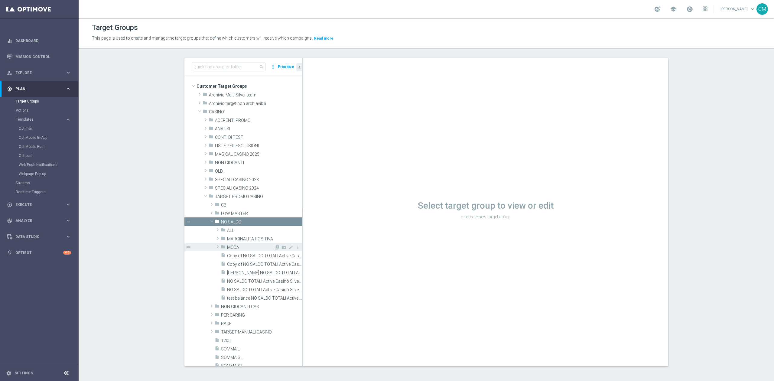
click at [238, 249] on span "MODA" at bounding box center [250, 247] width 47 height 5
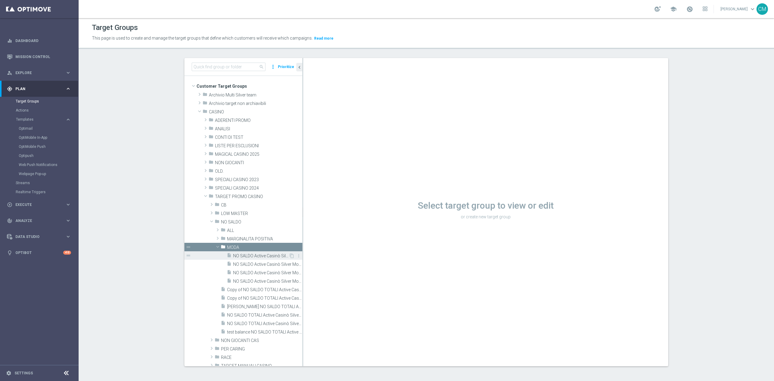
click at [241, 255] on span "NO SALDO Active Casinò Silver Moda >60" at bounding box center [261, 255] width 56 height 5
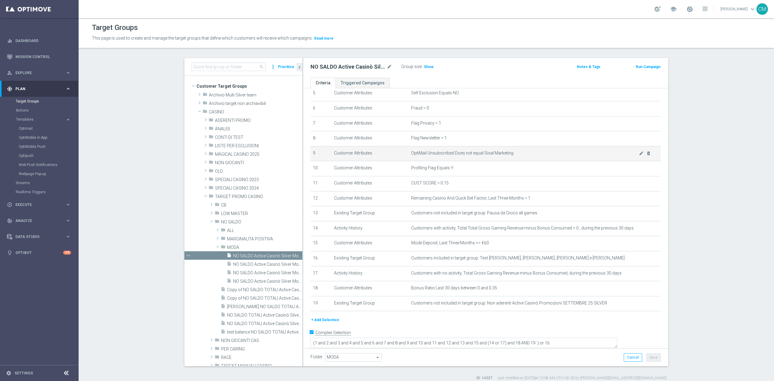
scroll to position [85, 0]
click at [424, 66] on span "Show" at bounding box center [429, 67] width 10 height 4
click at [249, 262] on div "insert_drive_file NO SALDO Active Casinò Silver Moda 0-15€" at bounding box center [258, 264] width 62 height 8
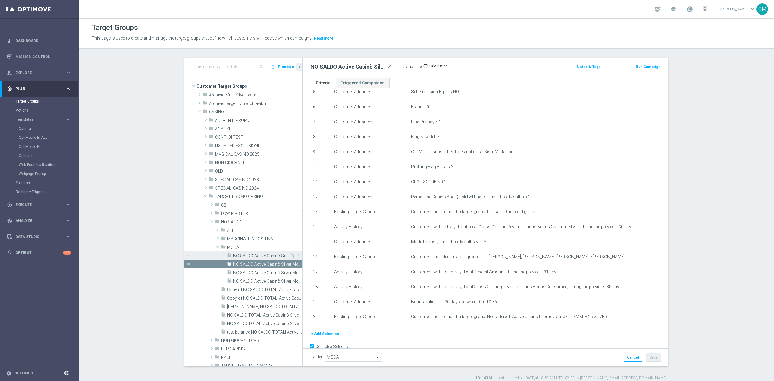
click at [249, 258] on span "NO SALDO Active Casinò Silver Moda >60" at bounding box center [261, 255] width 56 height 5
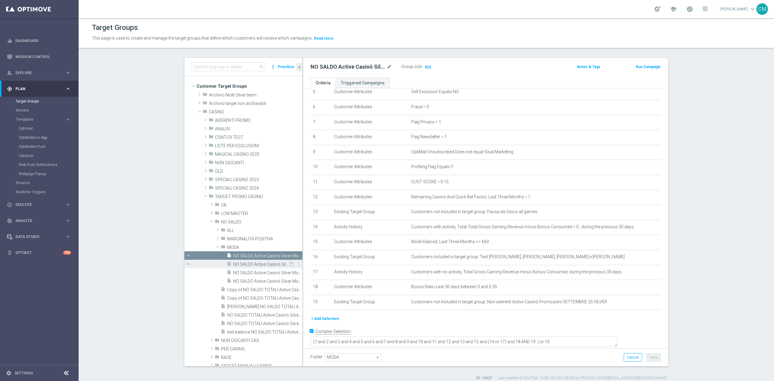
click at [269, 265] on span "NO SALDO Active Casinò Silver Moda 0-15€" at bounding box center [261, 264] width 56 height 5
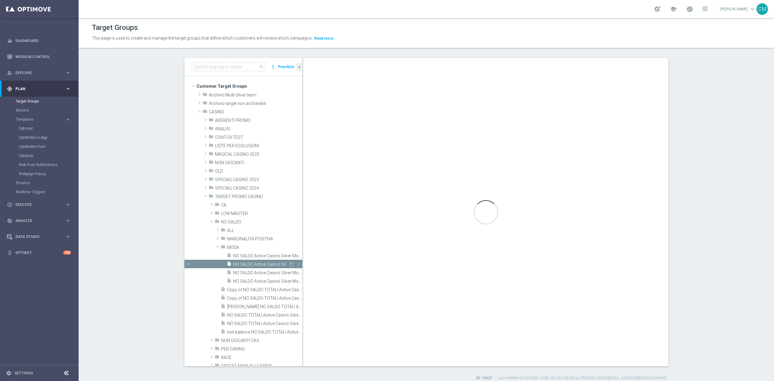
type textarea "(1 and 2 and 3 and 4 and 5 and 6 and 7 and 8 and 9 and 10 and 11 and 12 and 13 …"
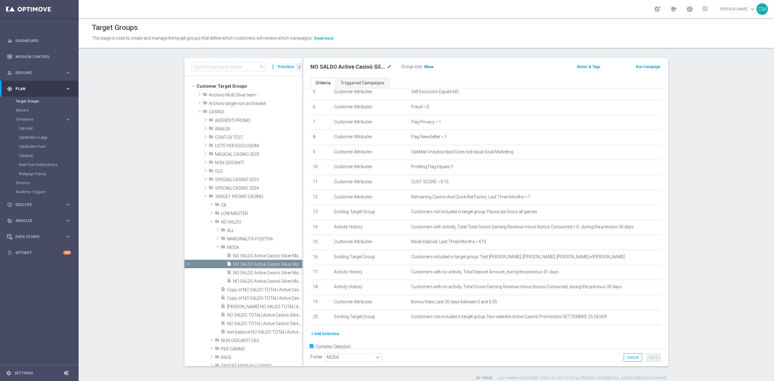
click at [424, 65] on span "Show" at bounding box center [429, 67] width 10 height 4
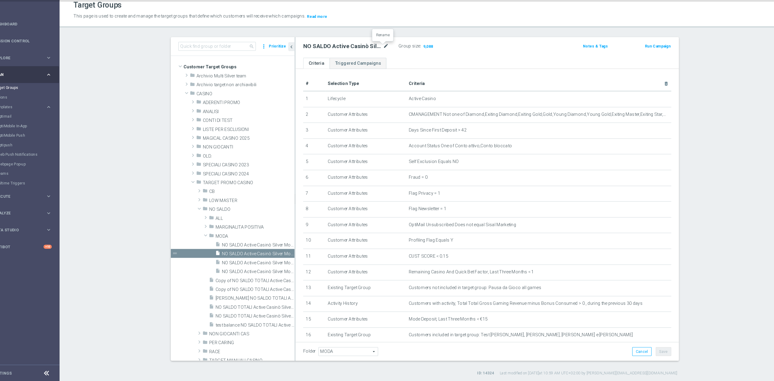
click at [387, 63] on icon "mode_edit" at bounding box center [389, 61] width 5 height 7
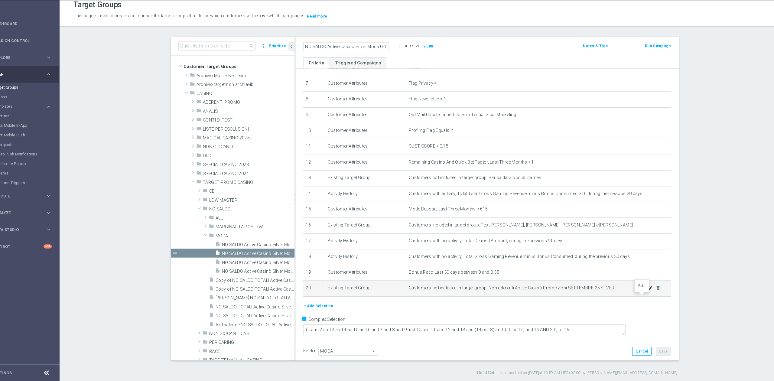
click at [639, 294] on icon "mode_edit" at bounding box center [641, 292] width 5 height 5
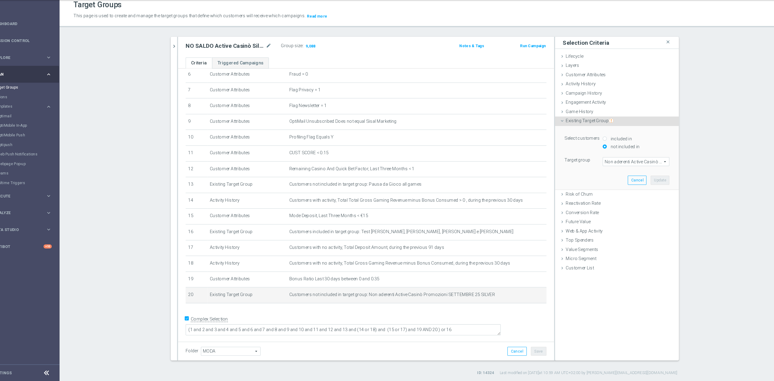
click at [606, 148] on label "included in" at bounding box center [613, 149] width 22 height 5
click at [599, 148] on input "included in" at bounding box center [598, 150] width 4 height 4
radio input "true"
click at [649, 191] on button "Update" at bounding box center [650, 189] width 18 height 8
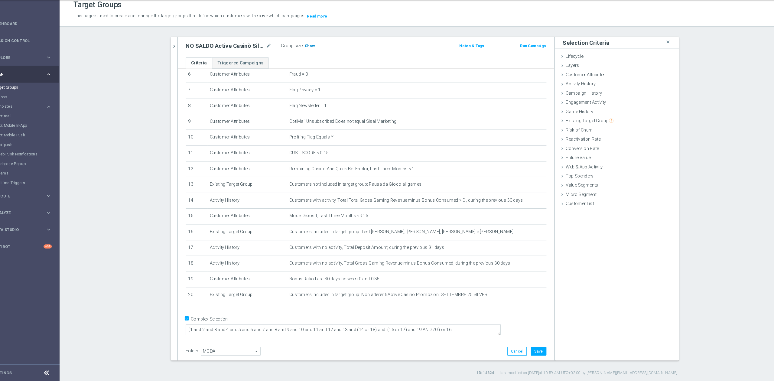
click at [312, 60] on span "Show" at bounding box center [317, 62] width 10 height 4
click at [515, 348] on button "Cancel" at bounding box center [514, 352] width 18 height 8
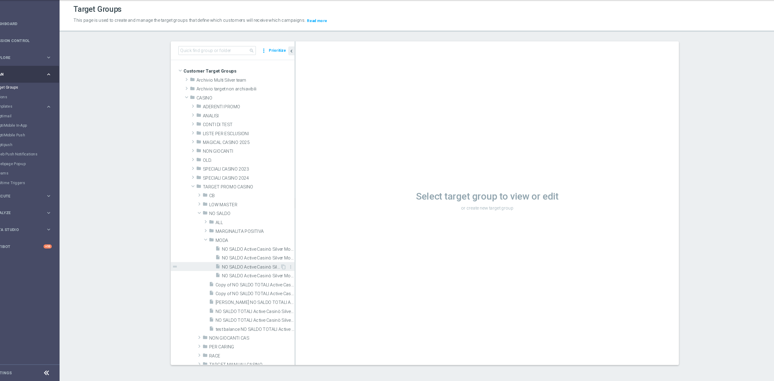
click at [247, 270] on span "NO SALDO Active Casinò Silver Moda 15-29,99" at bounding box center [261, 272] width 56 height 5
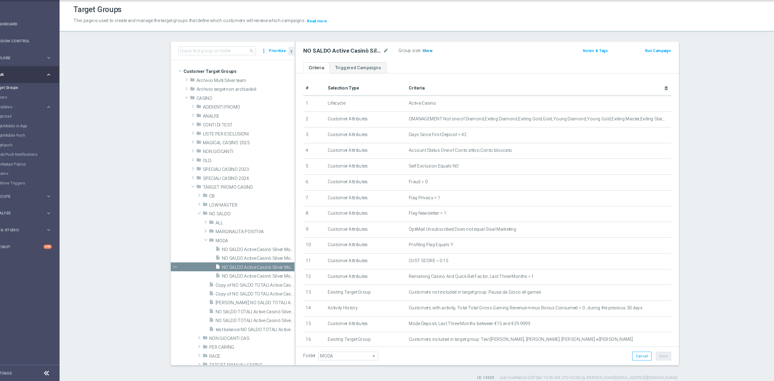
click at [424, 65] on span "Show" at bounding box center [429, 66] width 10 height 4
click at [256, 277] on div "insert_drive_file NO SALDO Active Casinò Silver Moda 30-59,99" at bounding box center [258, 280] width 62 height 8
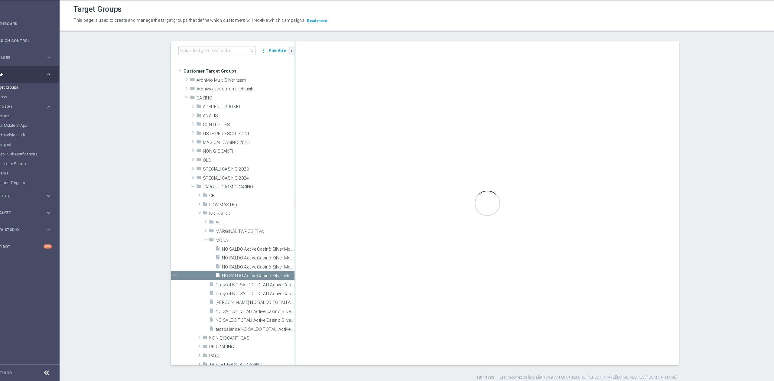
type textarea "(1 and 2 and 3 and 4 and 5 and 6 and 7 and 8 and 9 and 10 and 11 and 12 and 13 …"
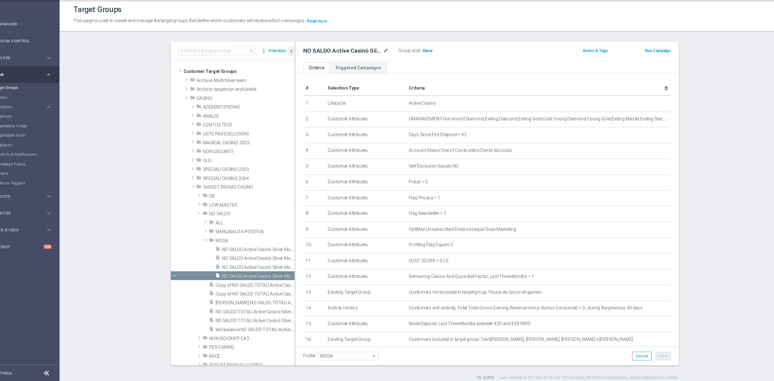
click at [424, 66] on span "Show" at bounding box center [429, 66] width 10 height 4
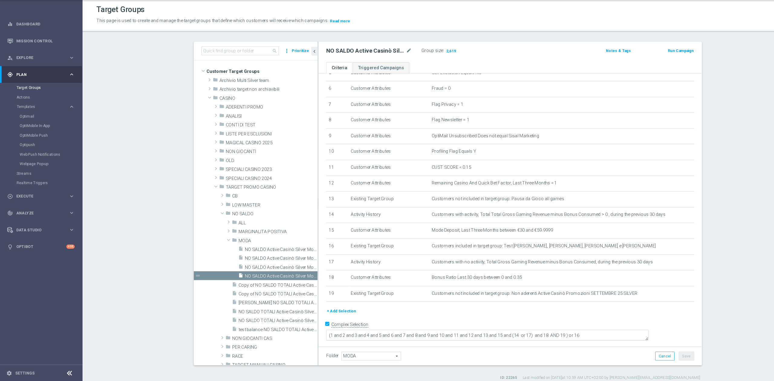
click at [27, 124] on div "Optimail" at bounding box center [48, 128] width 59 height 9
click at [26, 129] on link "Optimail" at bounding box center [41, 128] width 44 height 5
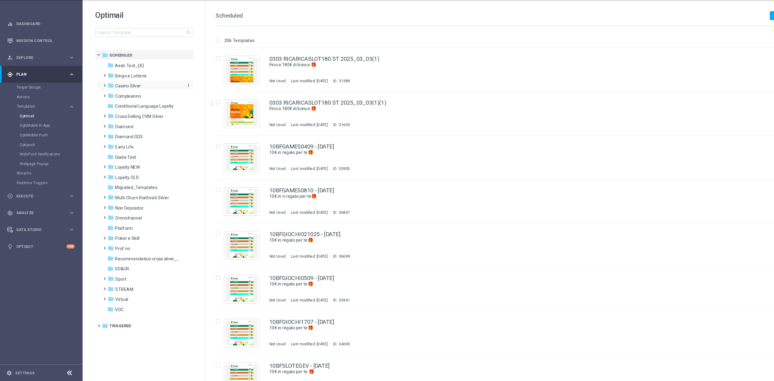
click at [145, 101] on div "folder Casino Silver" at bounding box center [137, 99] width 70 height 7
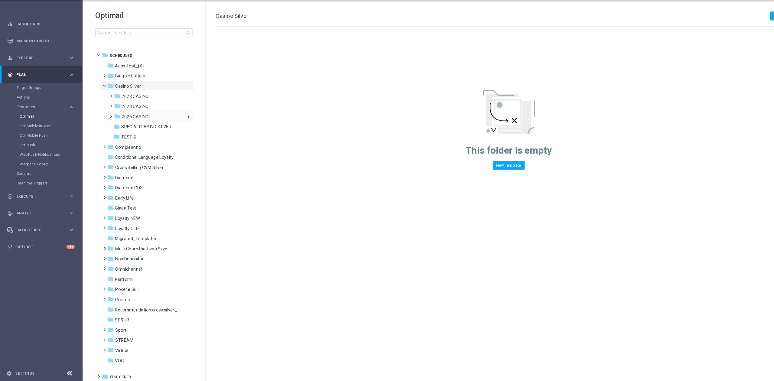
click at [129, 130] on span "2025 CASINO" at bounding box center [129, 128] width 26 height 5
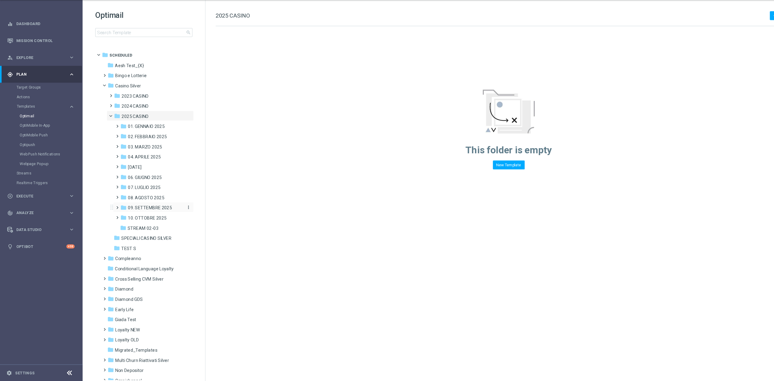
click at [133, 215] on span "09. SETTEMBRE 2025" at bounding box center [143, 215] width 42 height 5
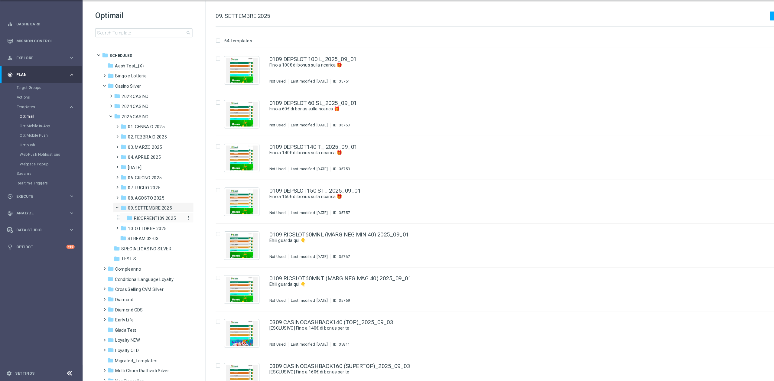
click at [140, 228] on div "folder RICORRENTI 09.2025" at bounding box center [147, 225] width 54 height 7
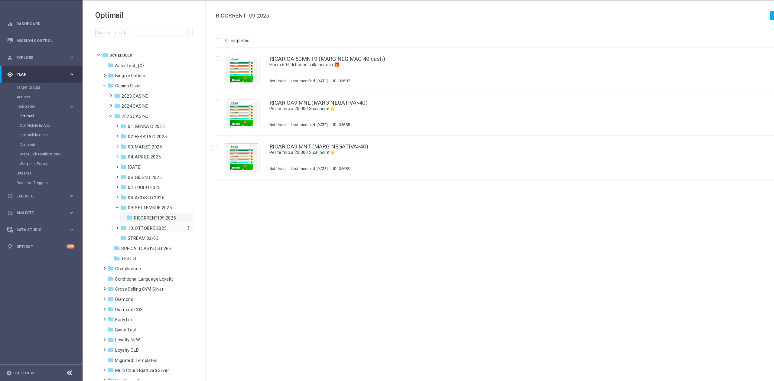
click at [145, 234] on span "10. OTTOBRE 2025" at bounding box center [140, 234] width 37 height 5
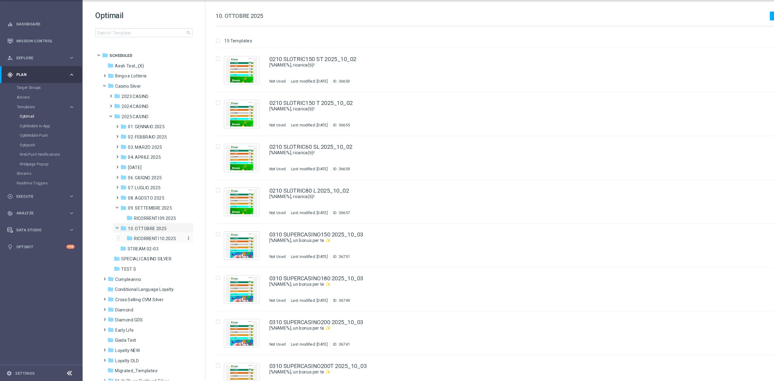
click at [145, 242] on div "folder RICORRENTI 10.2025" at bounding box center [147, 245] width 54 height 7
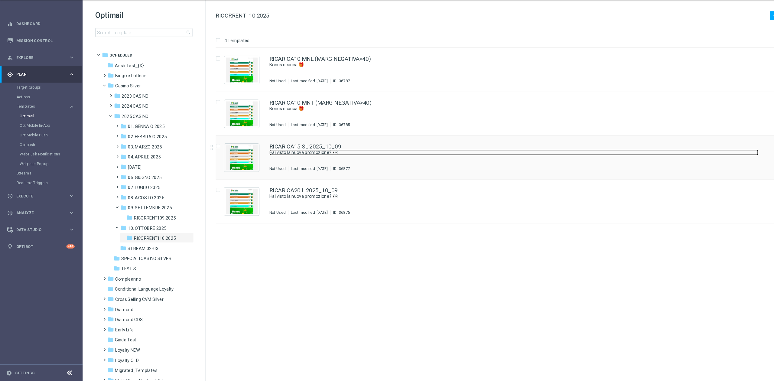
click at [349, 163] on link "Hai visto la nuova promozione? 👀" at bounding box center [489, 163] width 466 height 6
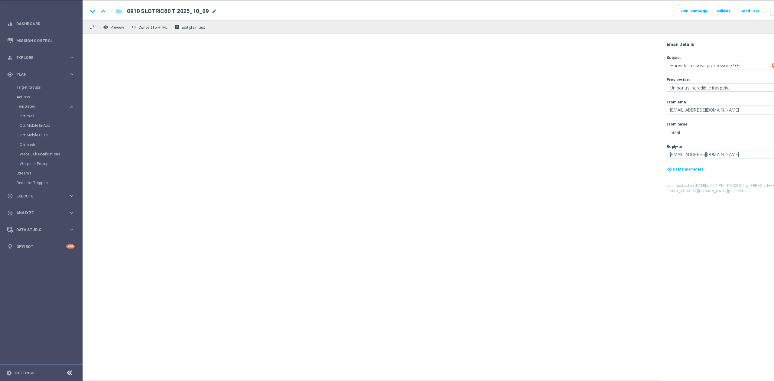
type textarea "Per te fino a 30.000 Sisal point"
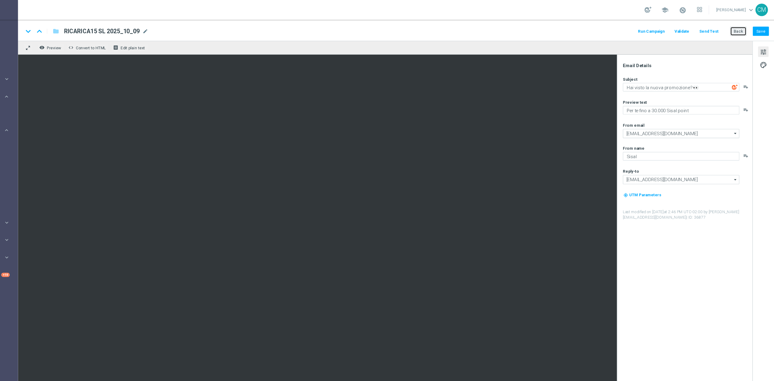
click at [735, 31] on button "Back" at bounding box center [740, 28] width 15 height 8
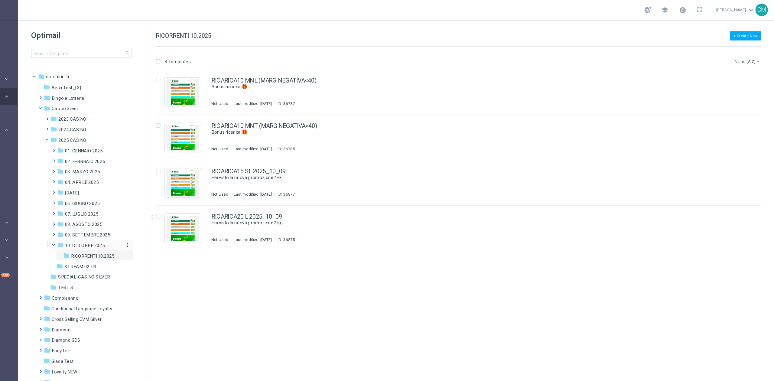
click at [150, 227] on span "10. OTTOBRE 2025" at bounding box center [140, 225] width 37 height 5
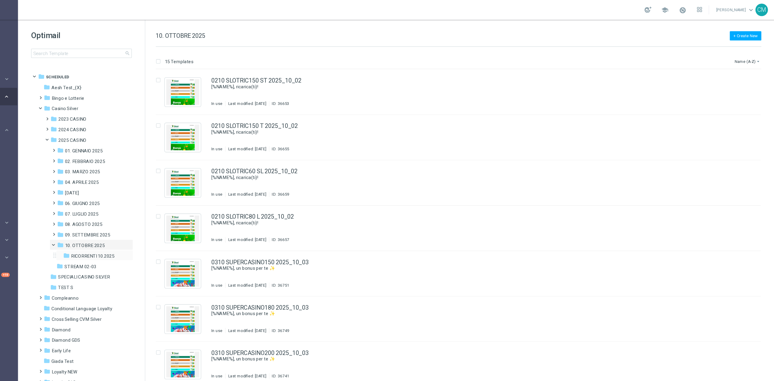
click at [151, 231] on div "folder RICORRENTI 10.2025 more_vert" at bounding box center [149, 235] width 71 height 10
click at [150, 233] on span "RICORRENTI 10.2025" at bounding box center [148, 234] width 40 height 5
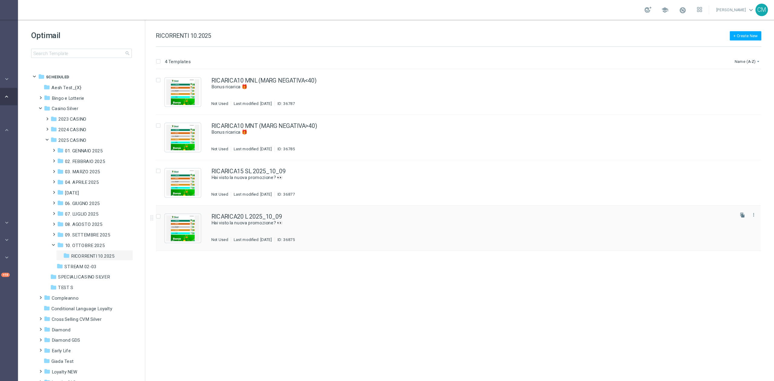
click at [416, 213] on div "RICARICA20 L 2025_10_09 Hai visto la nuova promozione? 👀 Not Used Last modified…" at bounding box center [495, 210] width 479 height 26
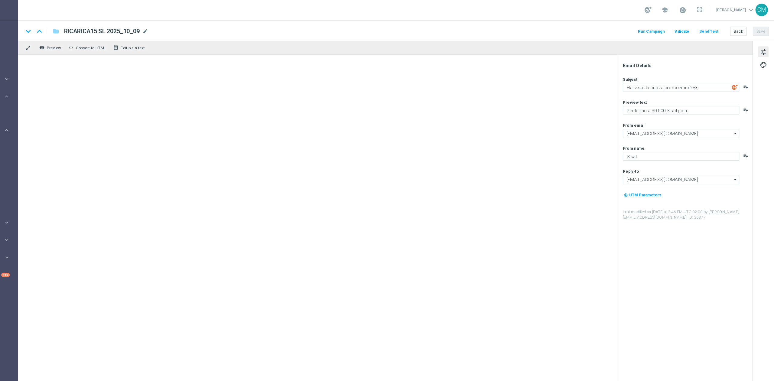
type textarea "Hai visto la nuova promozione? 👀"
type textarea "Per te fino a 40.000 Sisal point"
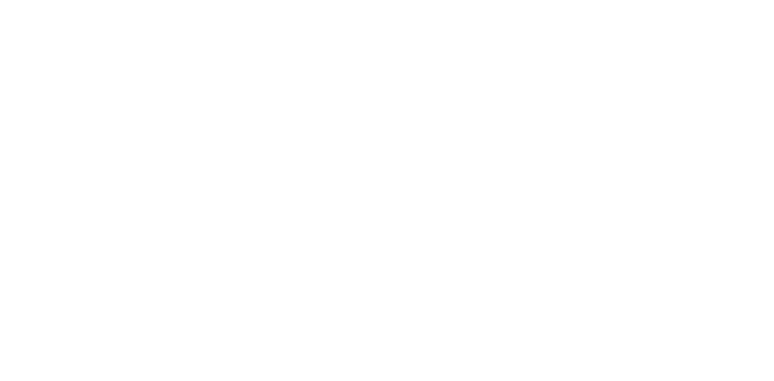
type textarea "Per te fino a 30.000 Sisal point"
type textarea "Sisal"
type input "newsletter@comunicazioni.sisal.it"
type input "info@sisal.it"
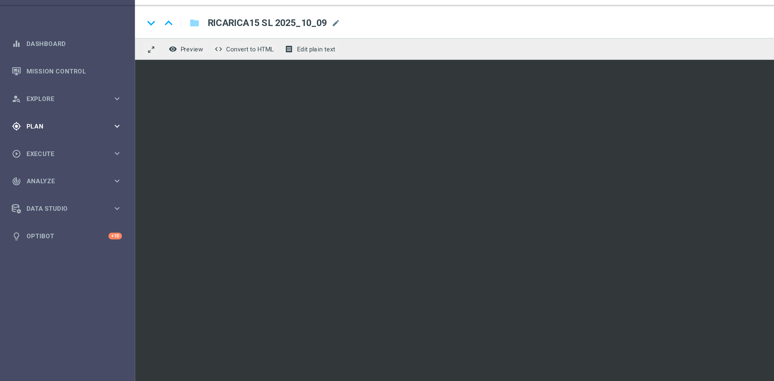
click at [44, 89] on span "Plan" at bounding box center [40, 89] width 50 height 4
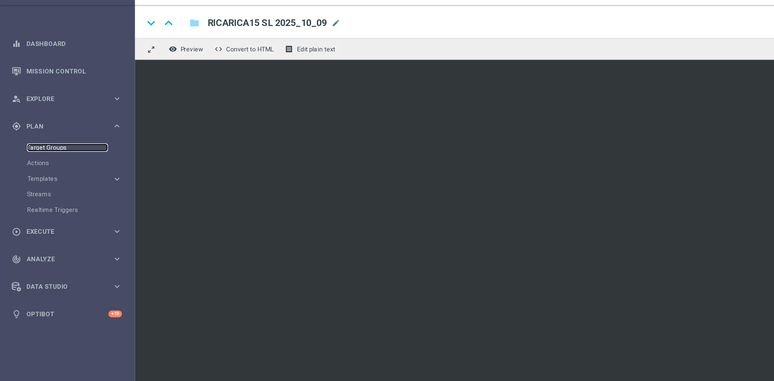
click at [27, 103] on link "Target Groups" at bounding box center [39, 101] width 47 height 5
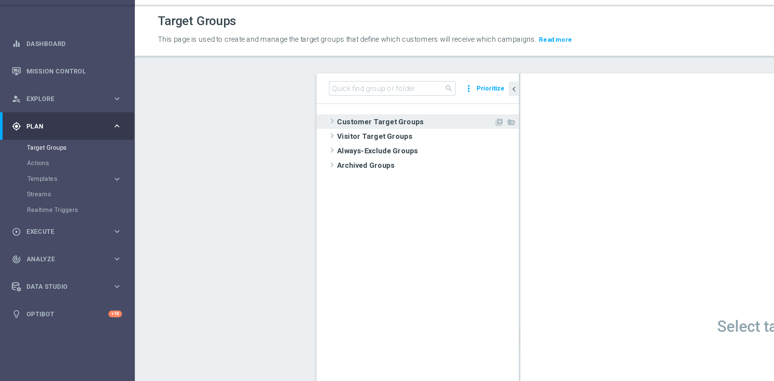
click at [227, 84] on span "Customer Target Groups" at bounding box center [242, 86] width 91 height 8
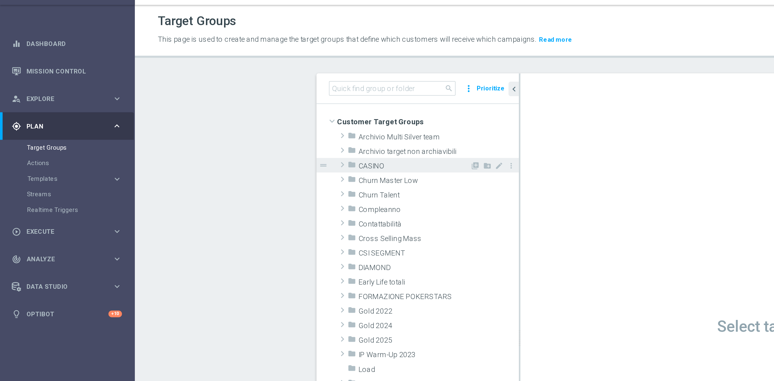
click at [226, 109] on div "folder CASINO" at bounding box center [238, 111] width 71 height 8
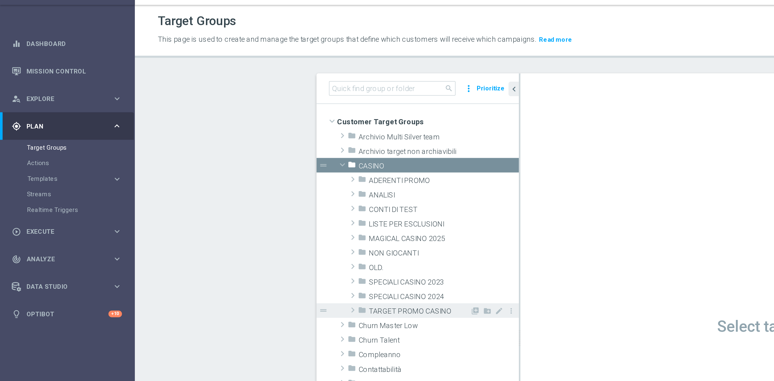
click at [233, 193] on div "folder TARGET PROMO CASINO" at bounding box center [241, 196] width 65 height 8
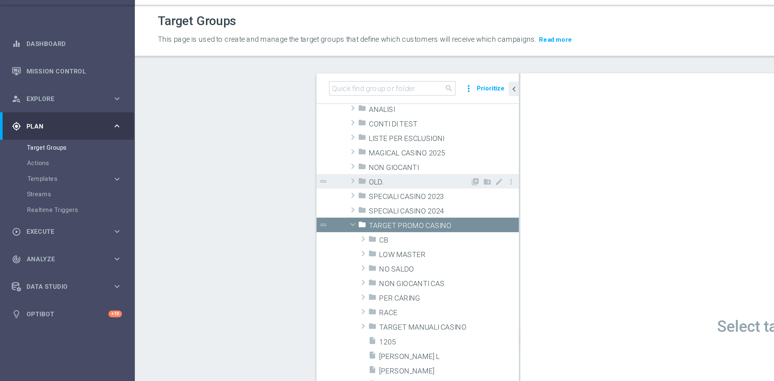
scroll to position [51, 0]
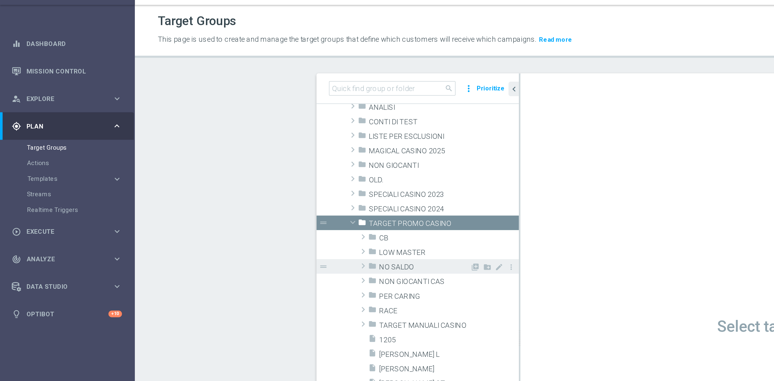
click at [230, 173] on span "NO SALDO" at bounding box center [247, 170] width 53 height 5
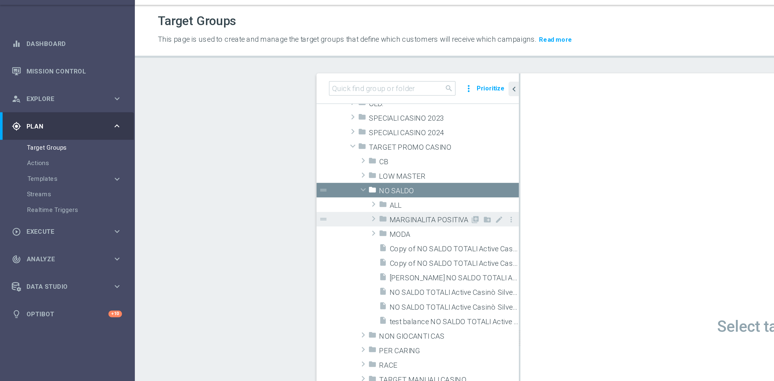
scroll to position [96, 0]
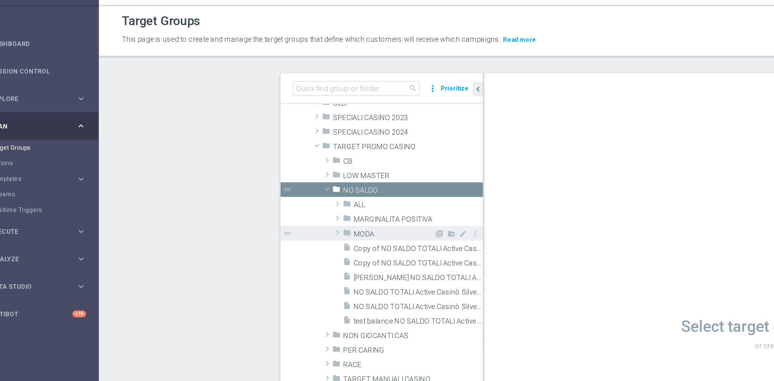
click at [233, 151] on span "MODA" at bounding box center [250, 151] width 47 height 5
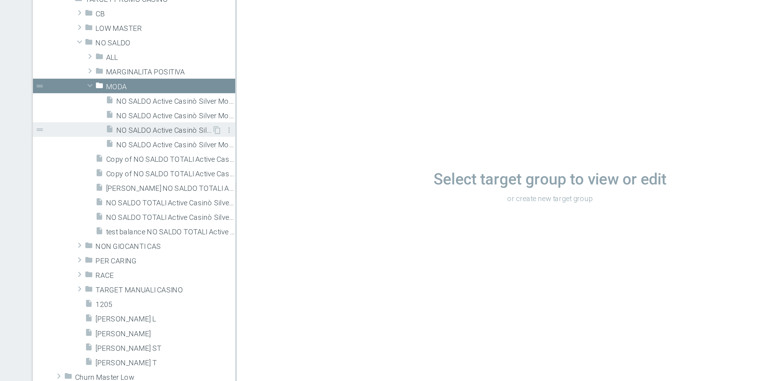
click at [261, 179] on span "NO SALDO Active Casinò Silver Moda 15-29,99" at bounding box center [261, 176] width 56 height 5
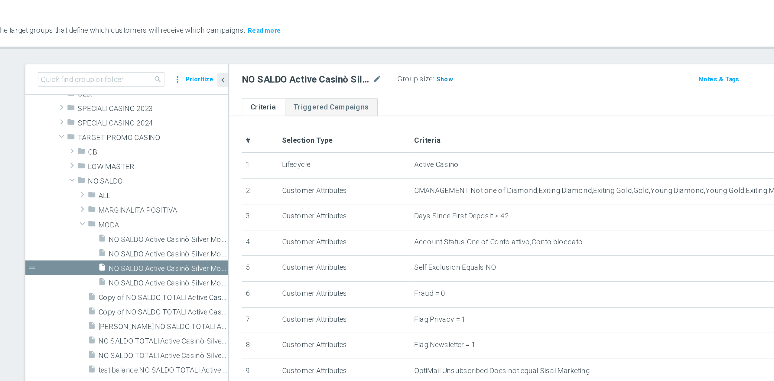
click at [428, 65] on span "Show" at bounding box center [429, 67] width 10 height 4
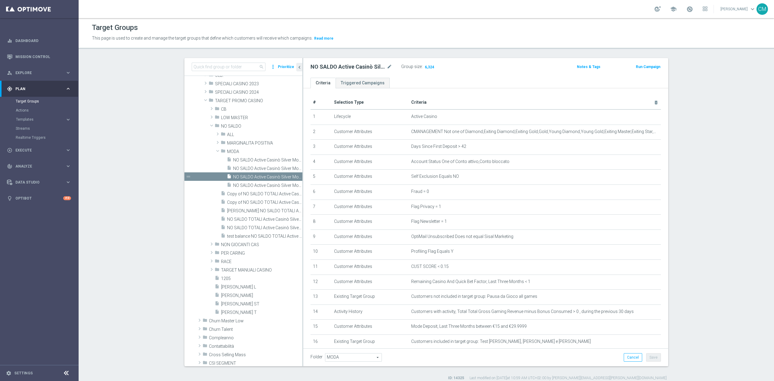
click at [694, 8] on link at bounding box center [690, 10] width 8 height 10
click at [266, 160] on span "NO SALDO Active Casinò Silver Moda >60" at bounding box center [261, 160] width 56 height 5
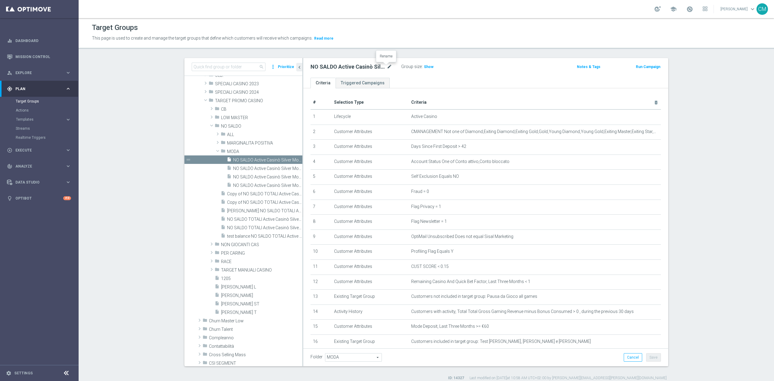
click at [387, 67] on icon "mode_edit" at bounding box center [389, 66] width 5 height 7
click at [265, 167] on span "NO SALDO Active Casinò Silver Moda 0-15€" at bounding box center [261, 168] width 56 height 5
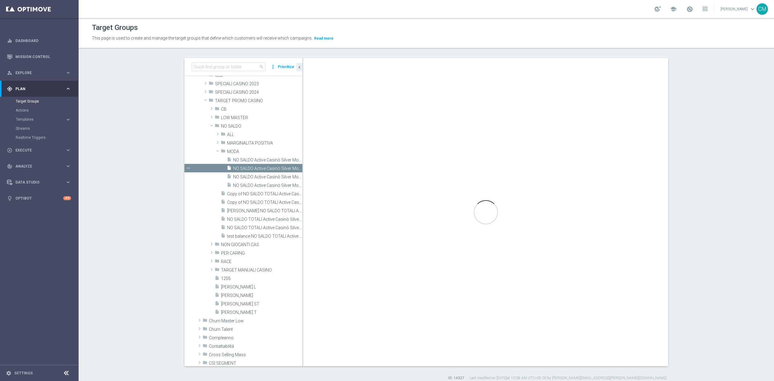
type textarea "(1 and 2 and 3 and 4 and 5 and 6 and 7 and 8 and 9 and 10 and 11 and 12 and 13 …"
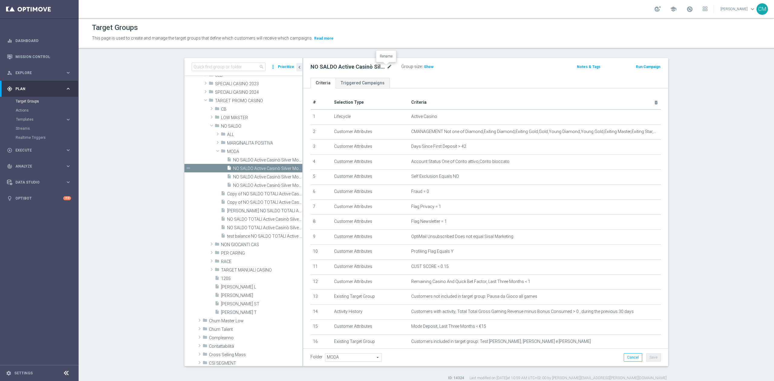
click at [389, 67] on icon "mode_edit" at bounding box center [389, 66] width 5 height 7
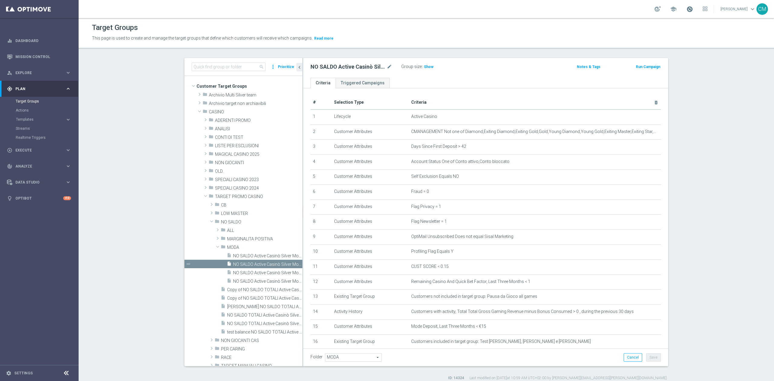
click at [691, 11] on span at bounding box center [689, 9] width 7 height 7
